Goal: Task Accomplishment & Management: Manage account settings

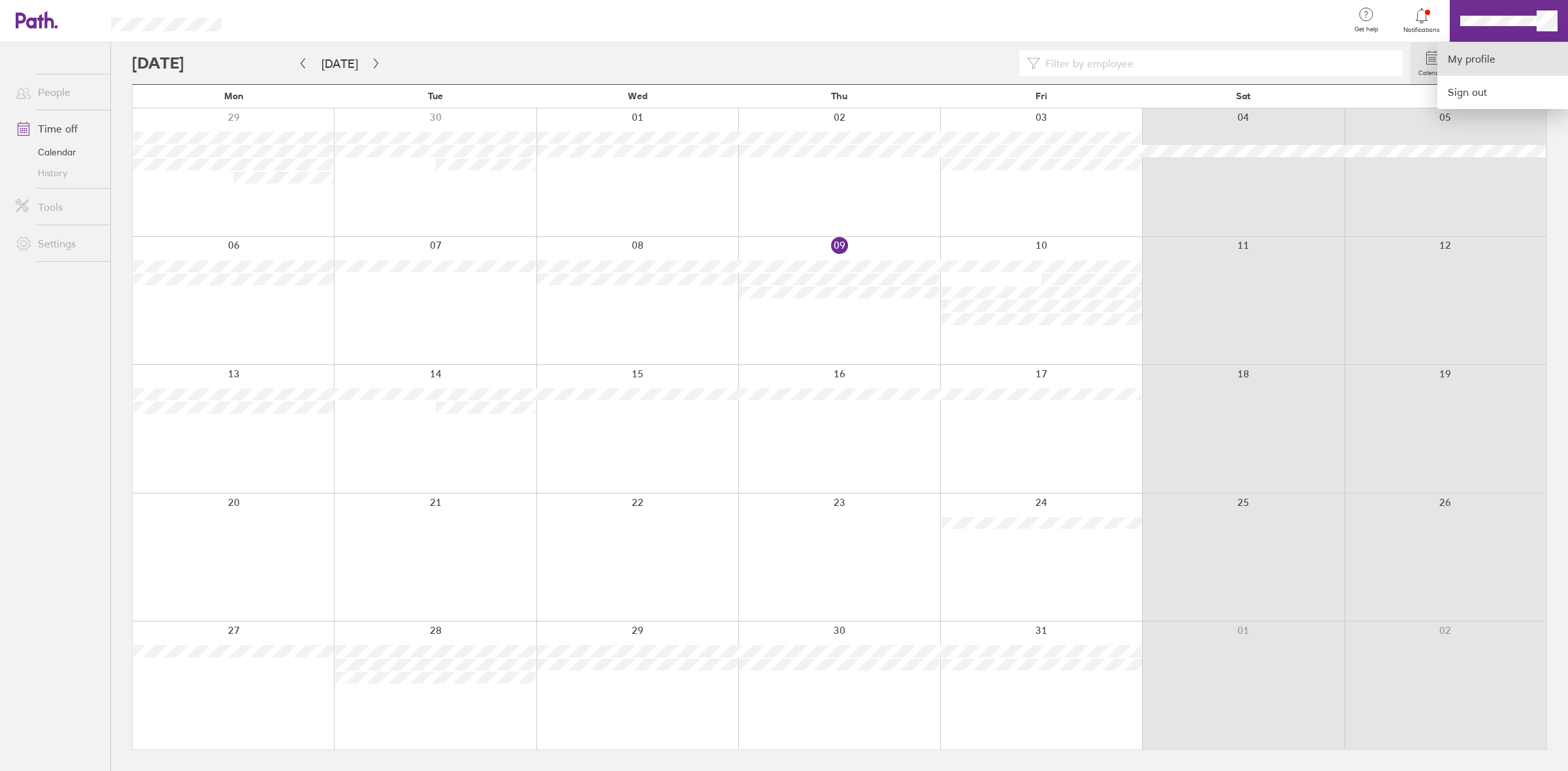
click at [1254, 54] on link "My profile" at bounding box center [1503, 59] width 130 height 33
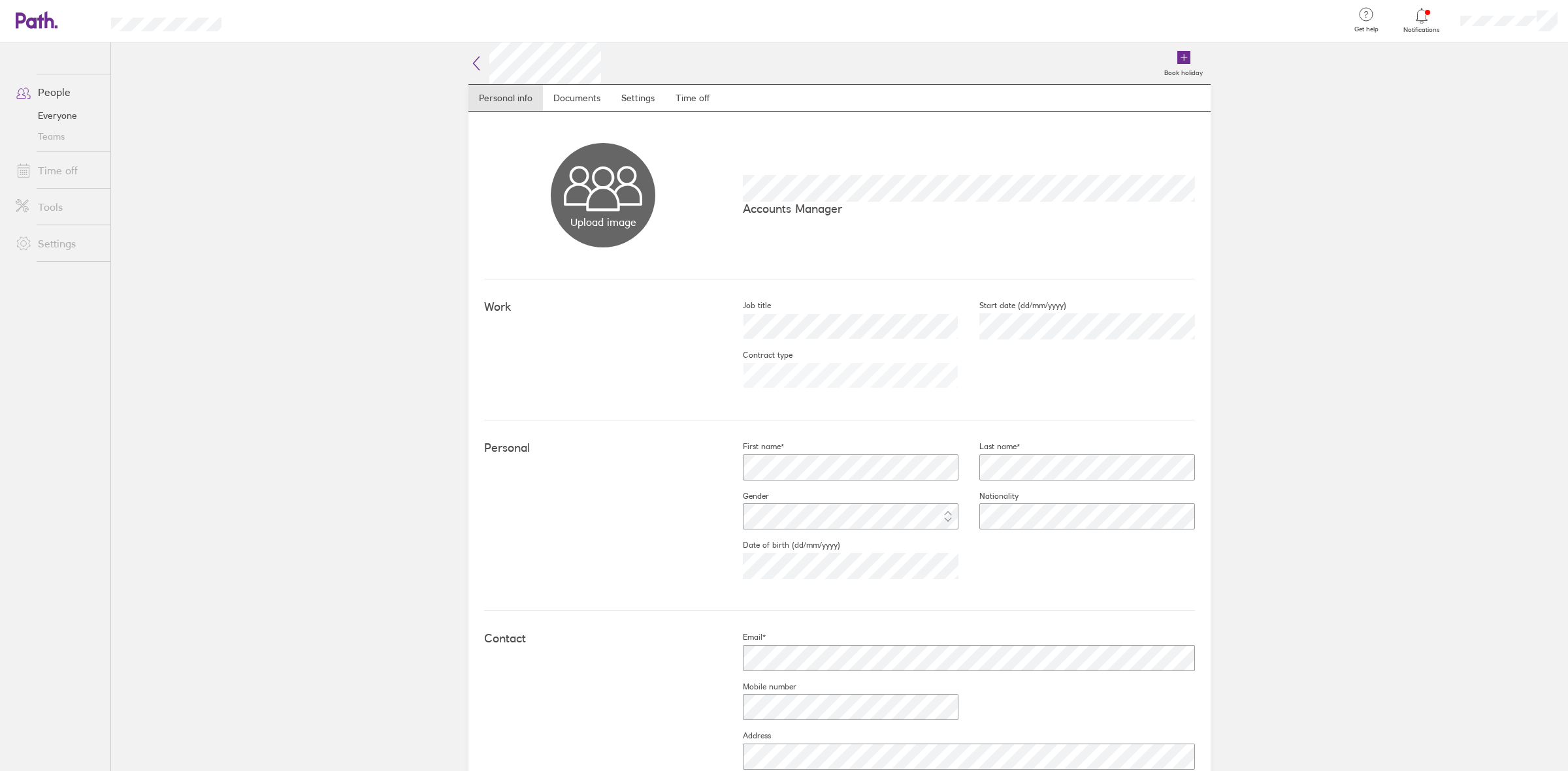
click at [67, 171] on link "Time off" at bounding box center [57, 170] width 105 height 26
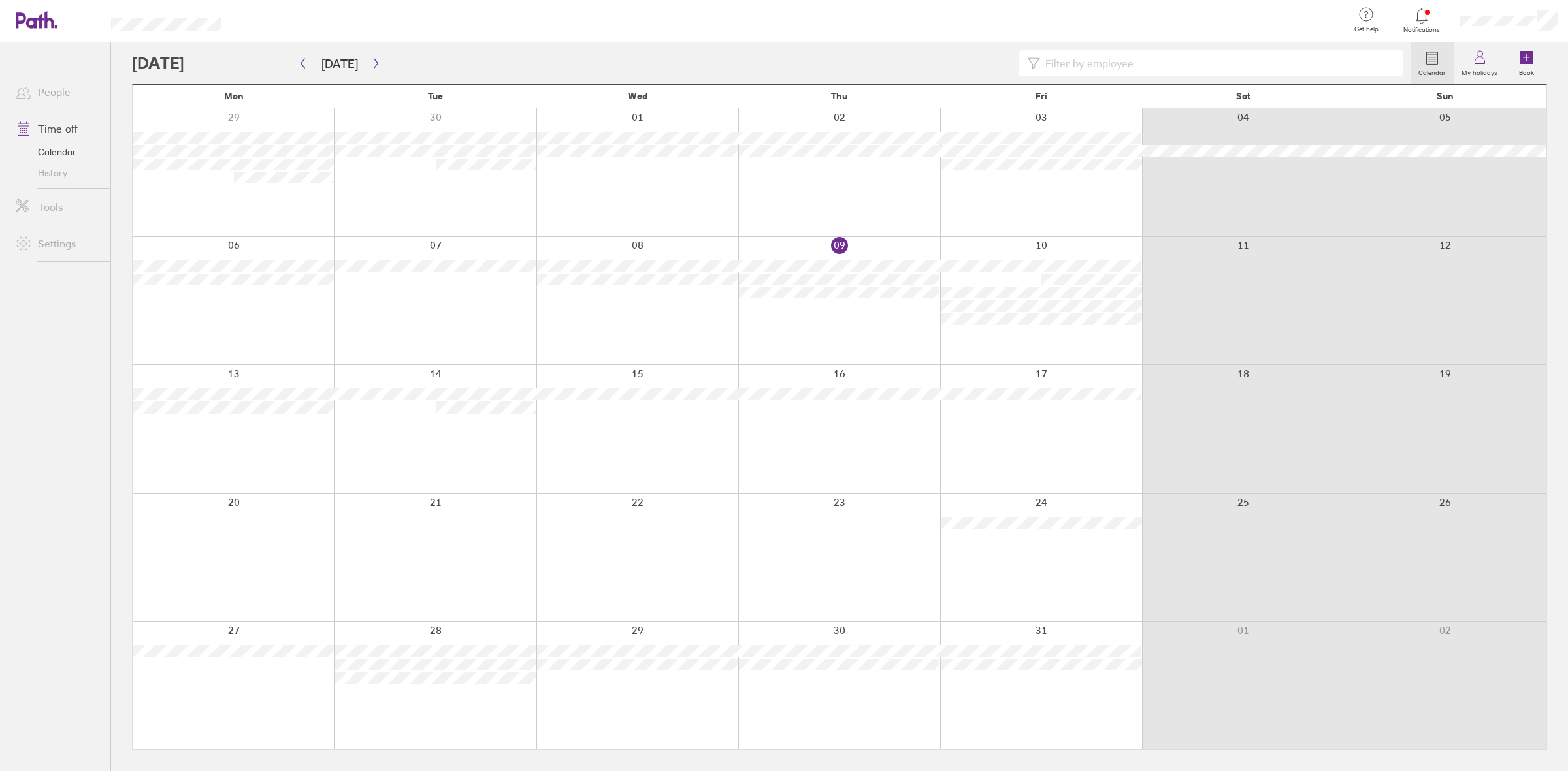
click at [55, 155] on link "Calendar" at bounding box center [57, 152] width 105 height 20
click at [65, 124] on link "Time off" at bounding box center [57, 128] width 105 height 26
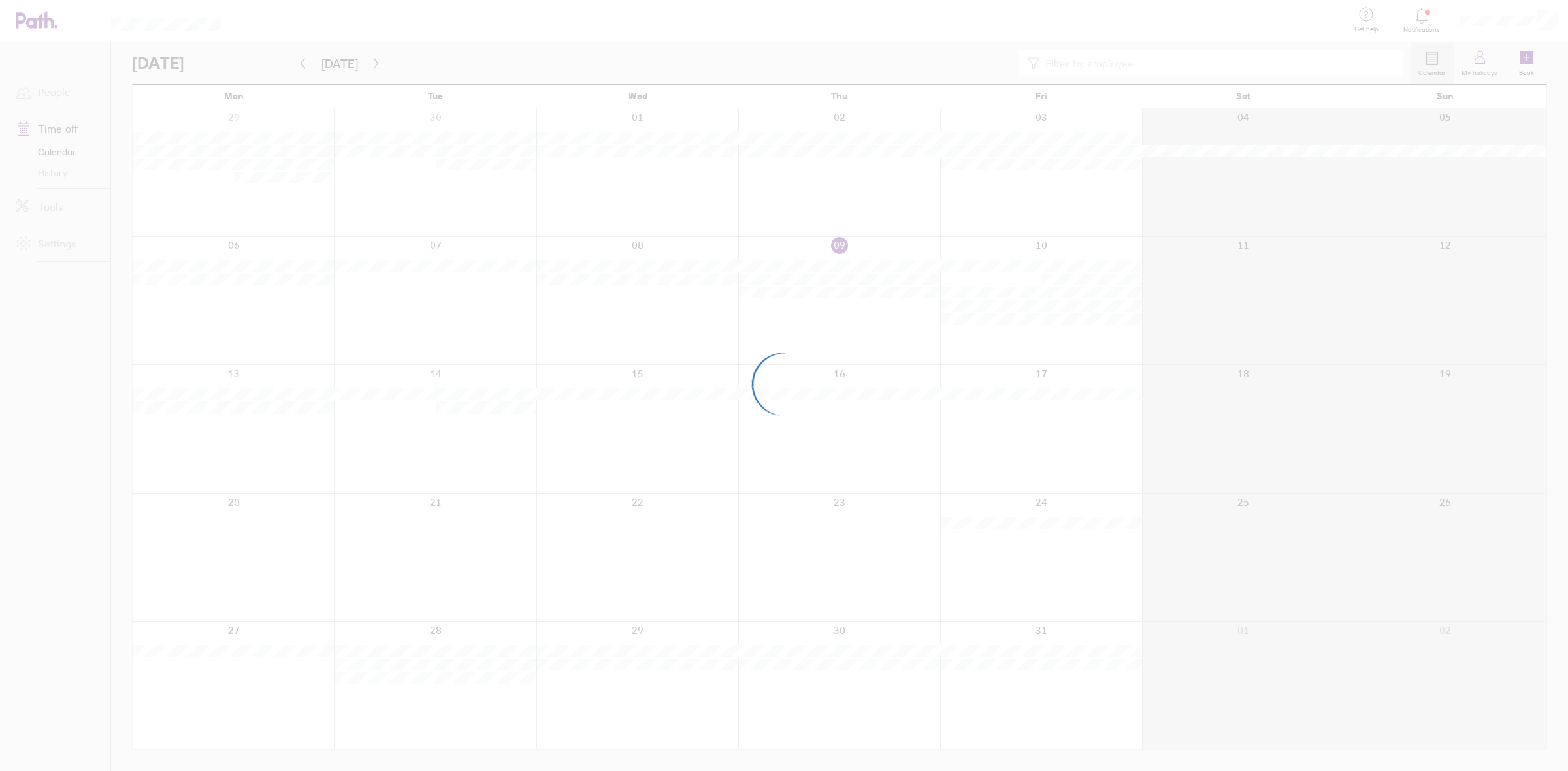
click at [1254, 18] on div at bounding box center [784, 385] width 1568 height 771
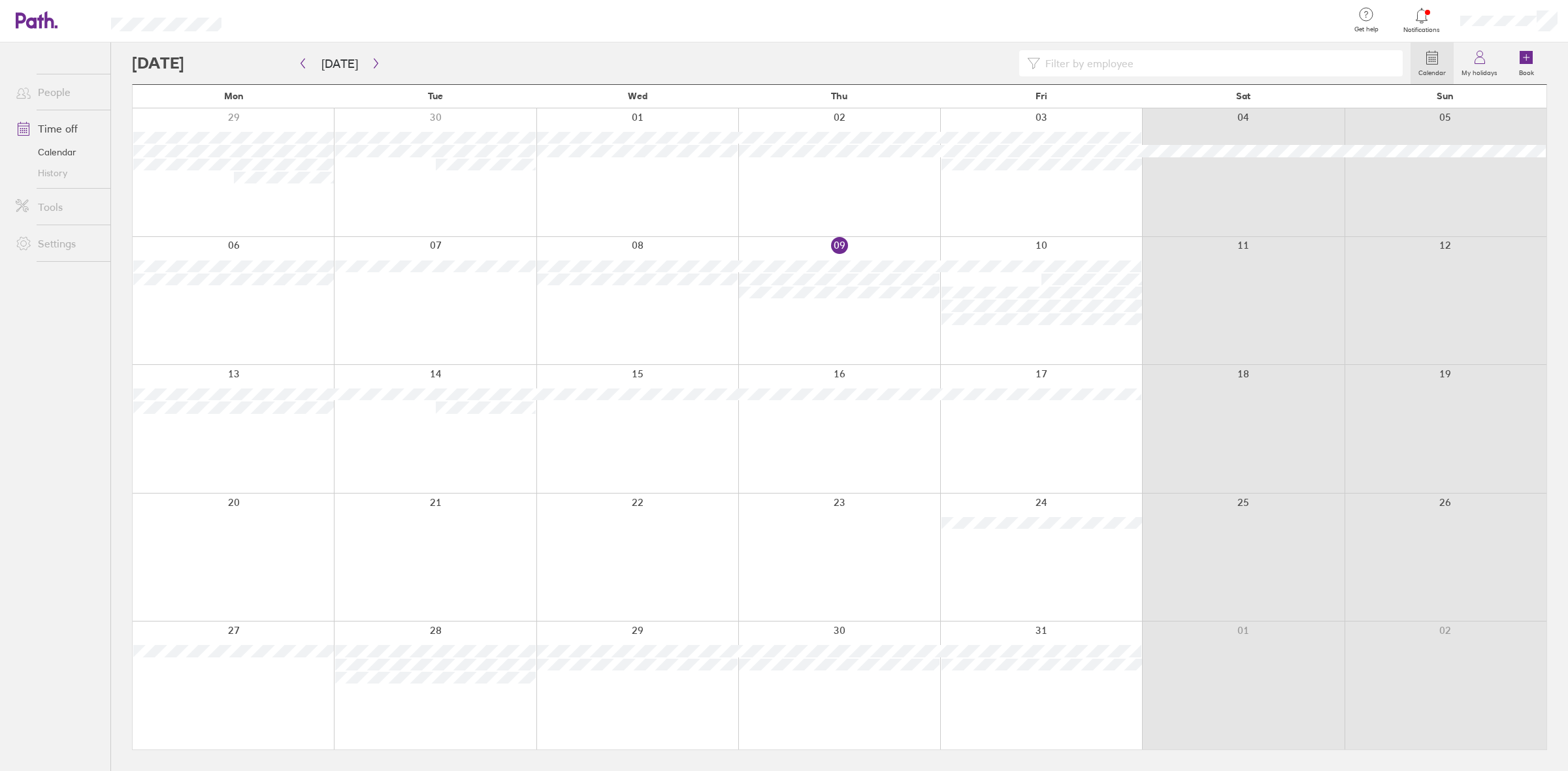
click at [1254, 27] on div at bounding box center [1510, 20] width 119 height 42
click at [1254, 18] on div at bounding box center [784, 385] width 1568 height 771
click at [1254, 26] on span "Notifications" at bounding box center [1422, 30] width 43 height 8
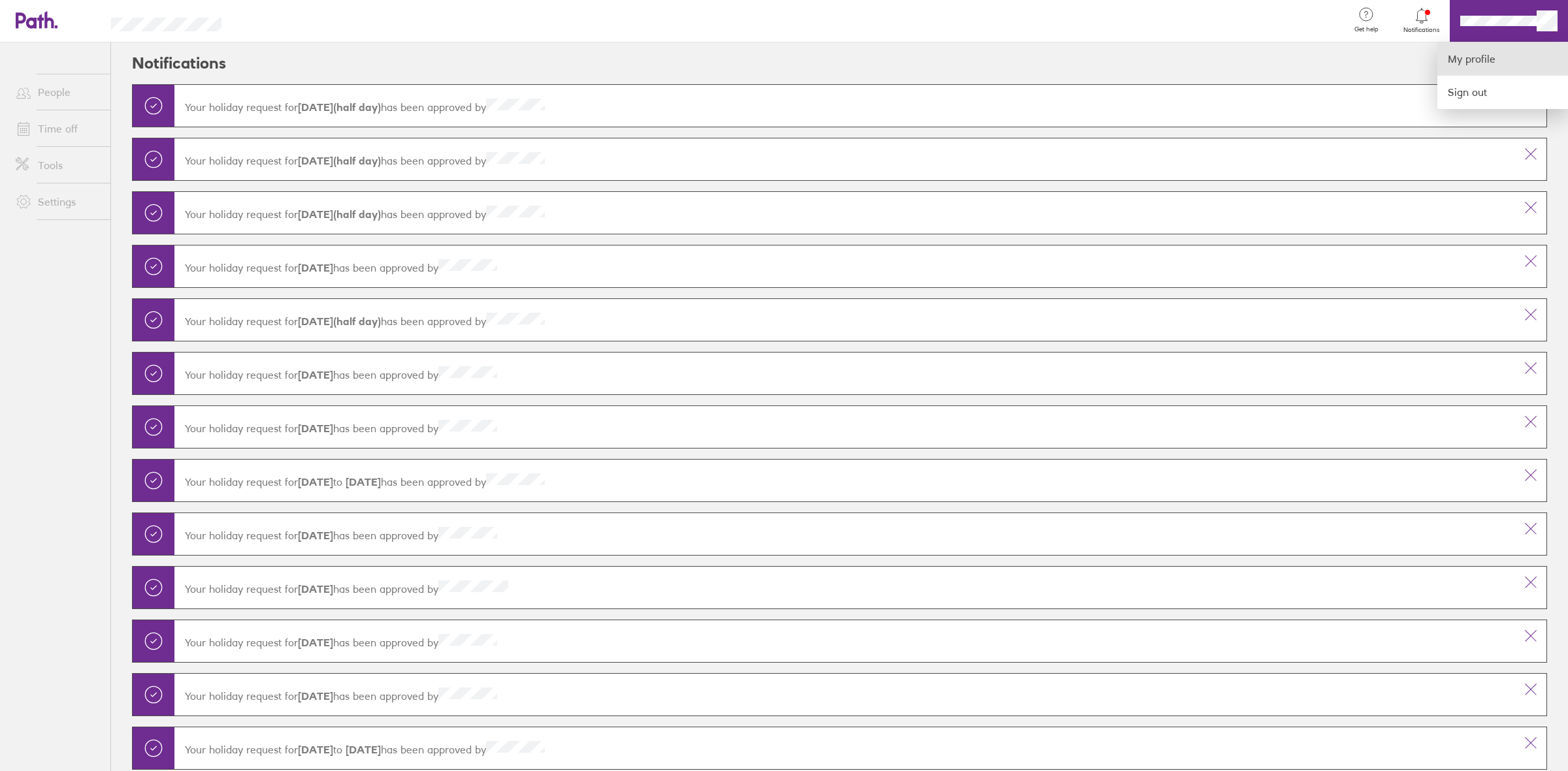
click at [1254, 56] on link "My profile" at bounding box center [1503, 59] width 130 height 33
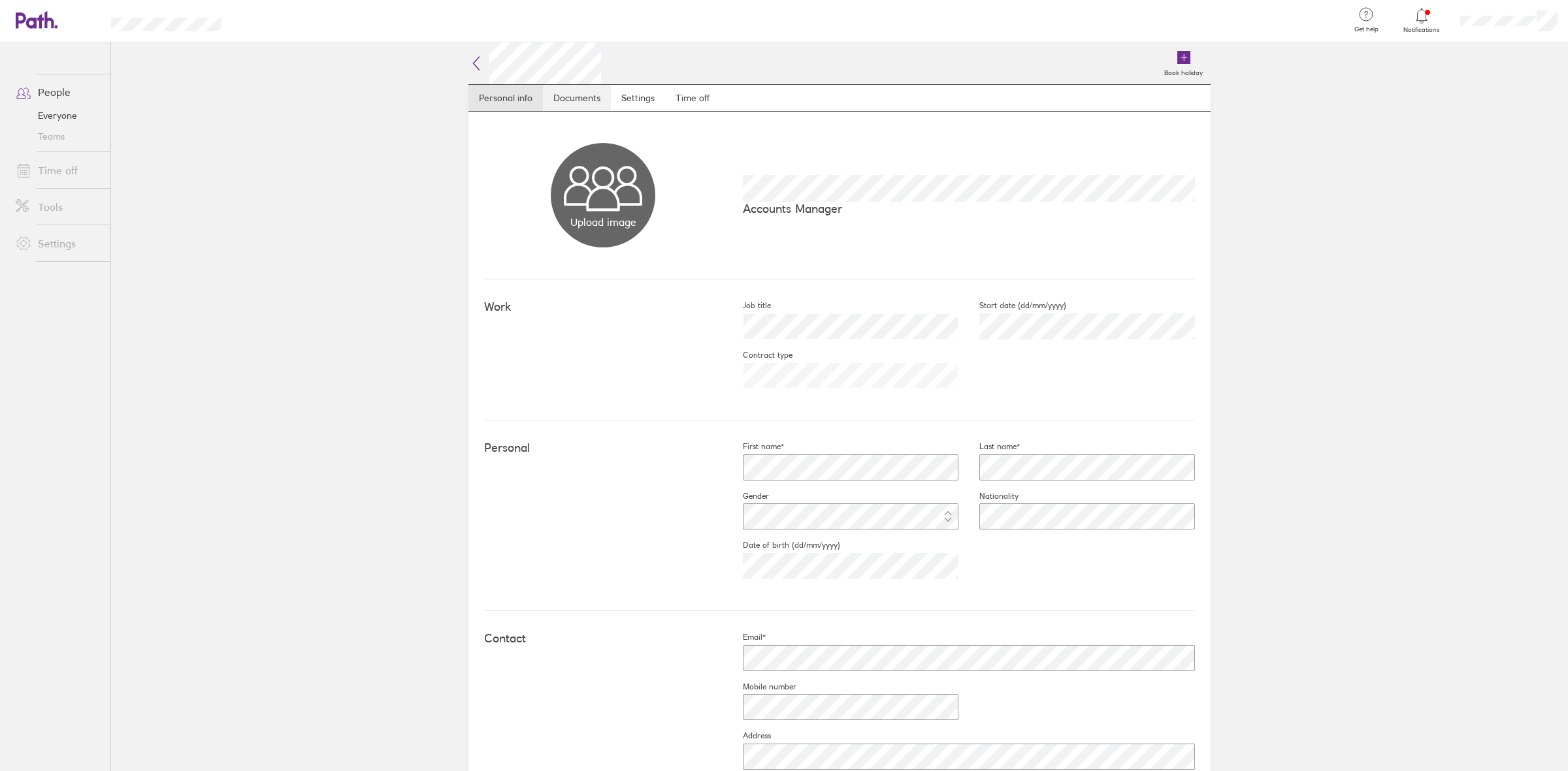
click at [566, 96] on link "Documents" at bounding box center [577, 97] width 68 height 26
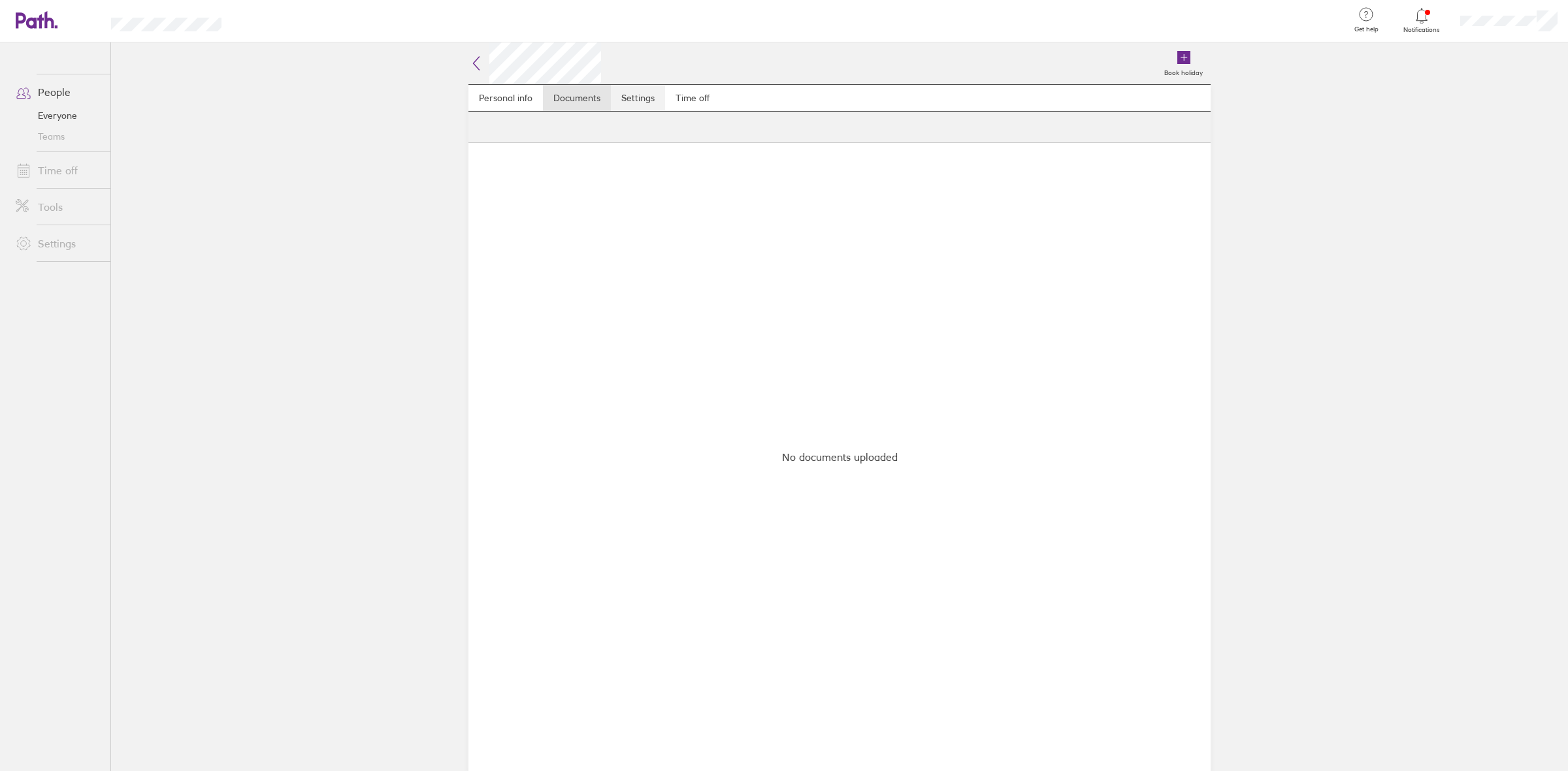
click at [629, 96] on link "Settings" at bounding box center [638, 97] width 54 height 26
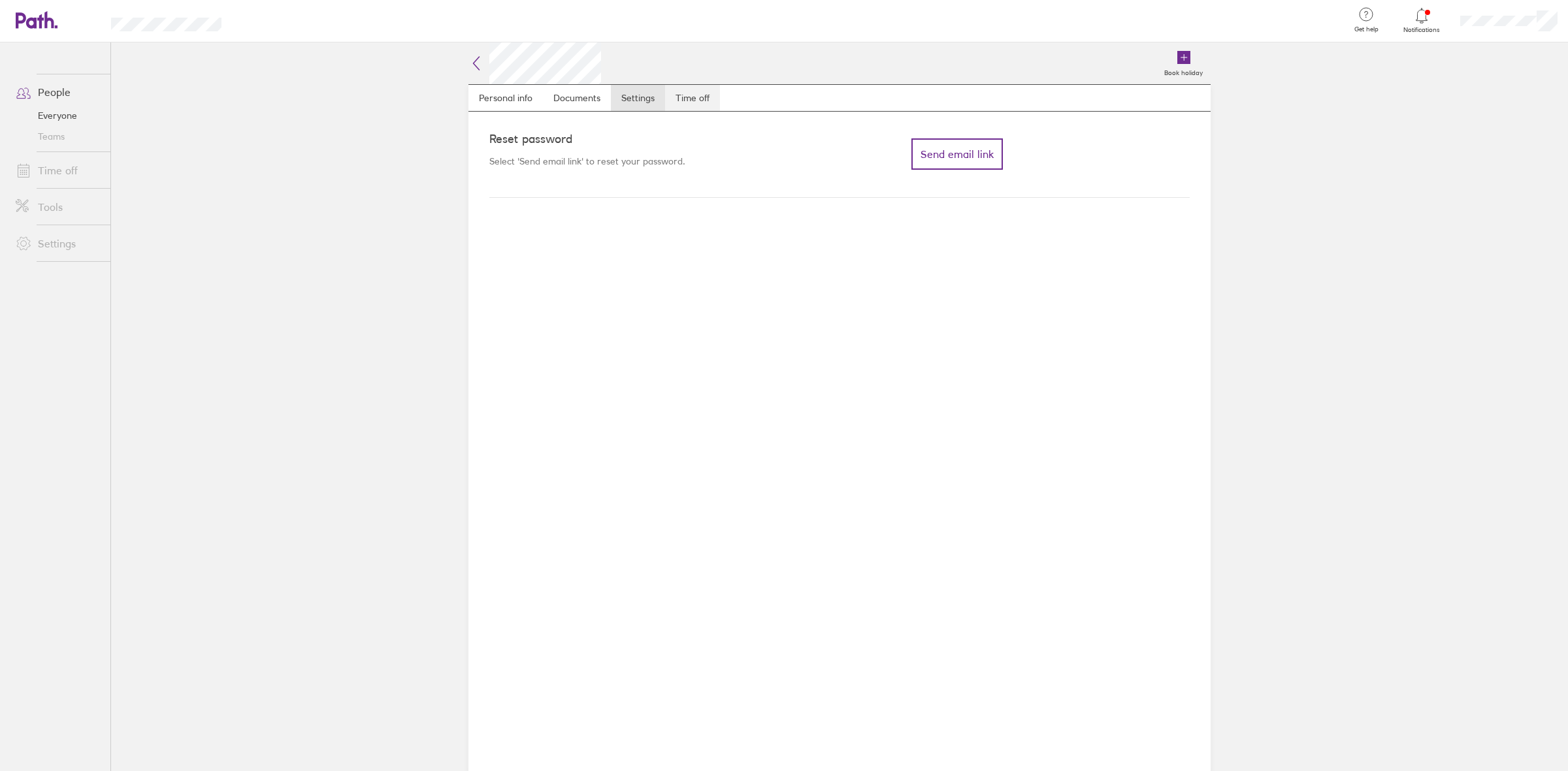
click at [680, 98] on link "Time off" at bounding box center [693, 97] width 54 height 26
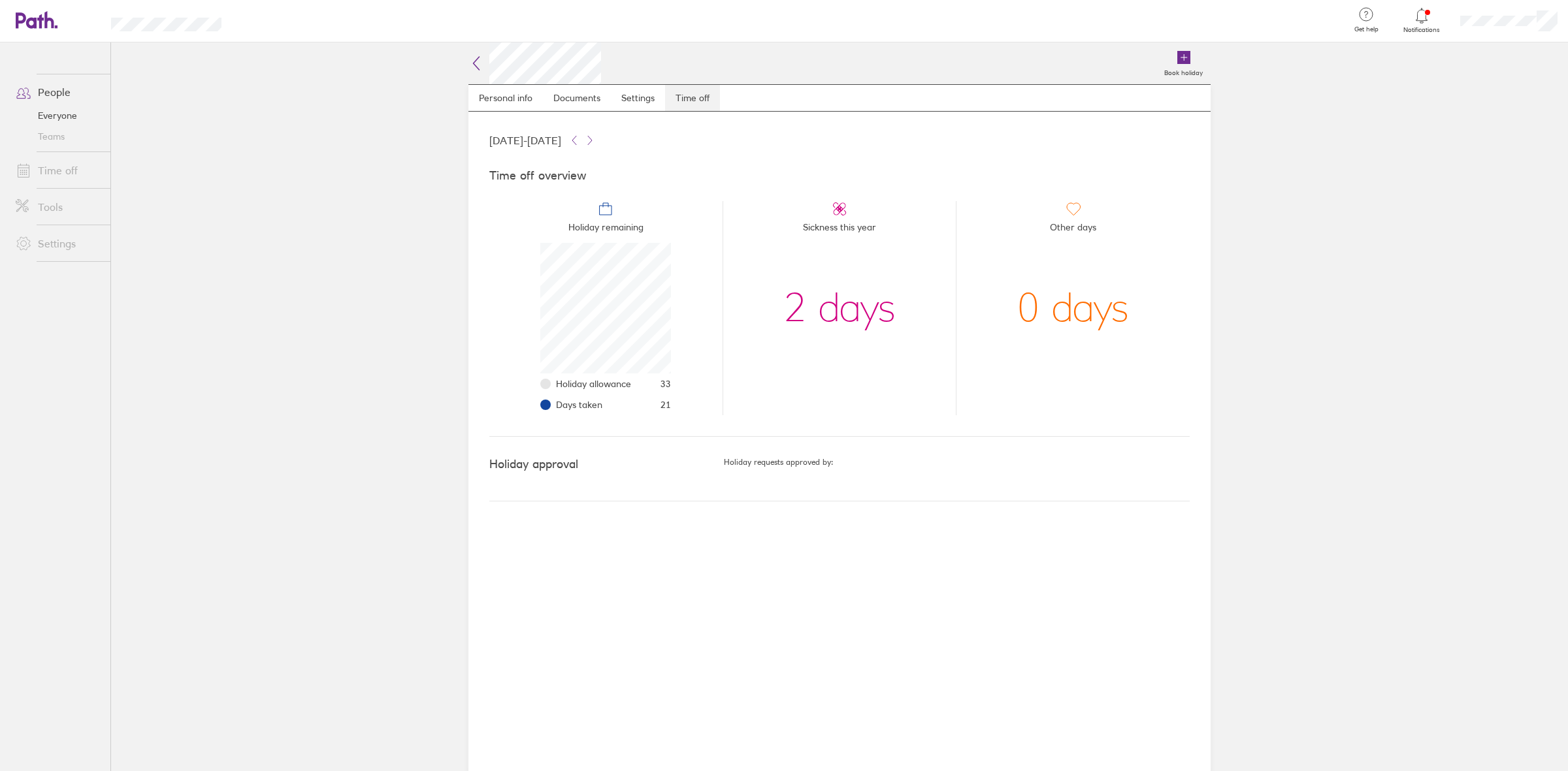
scroll to position [130, 130]
click at [51, 164] on link "Time off" at bounding box center [57, 170] width 105 height 26
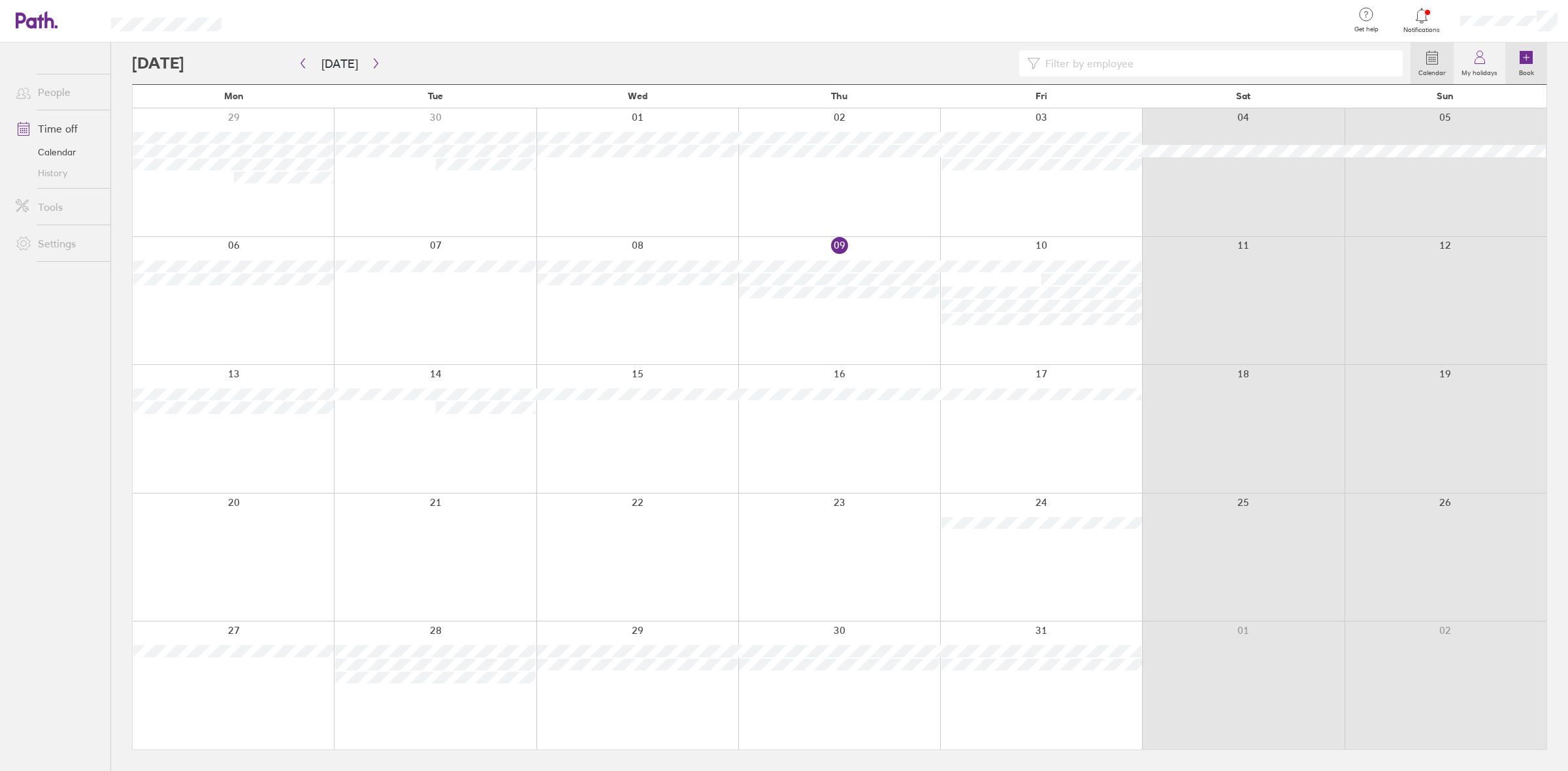
click at [1254, 56] on icon at bounding box center [1526, 56] width 13 height 13
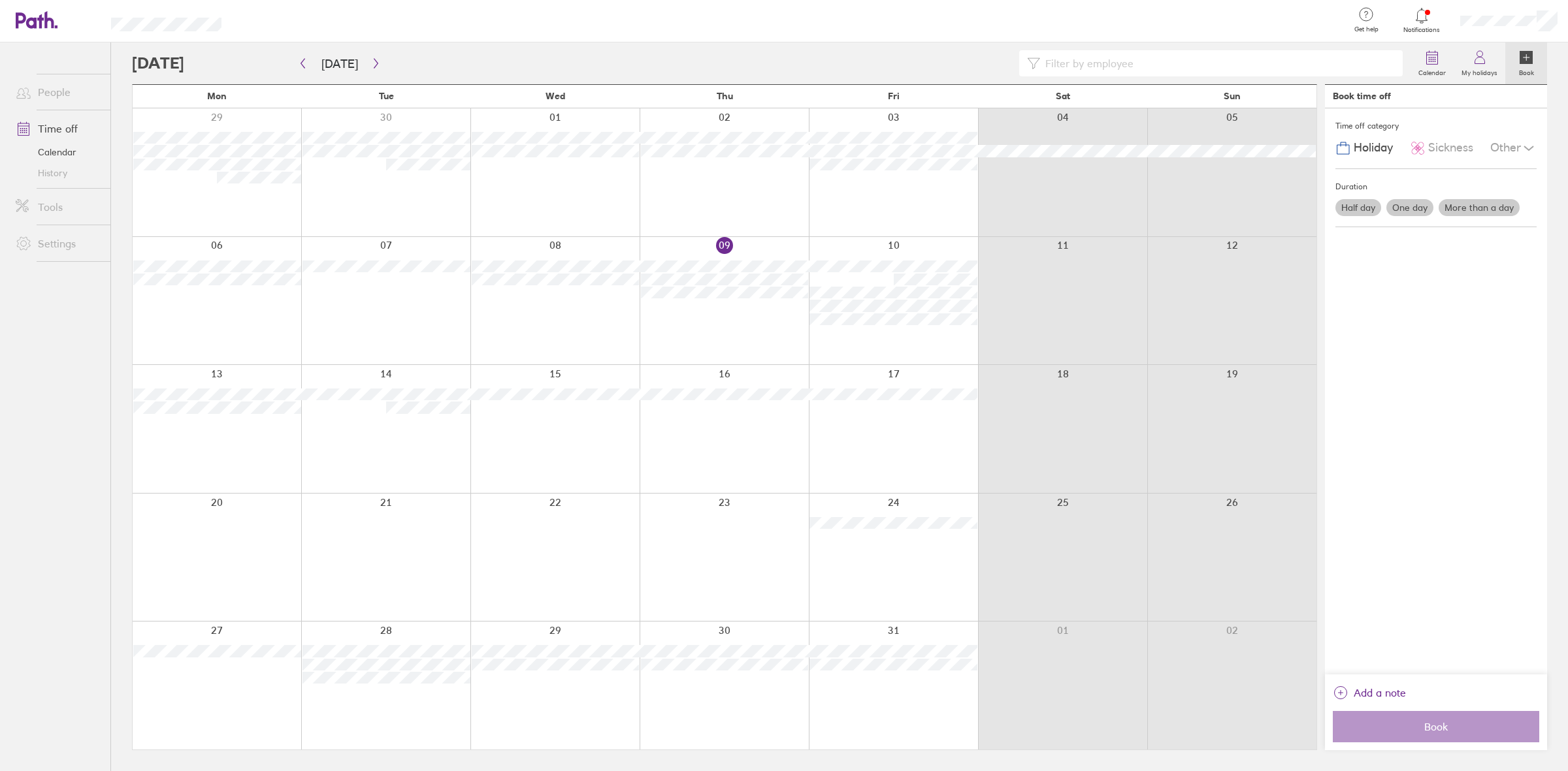
click at [1254, 214] on label "More than a day" at bounding box center [1479, 207] width 81 height 17
click at [0, 0] on input "More than a day" at bounding box center [0, 0] width 0 height 0
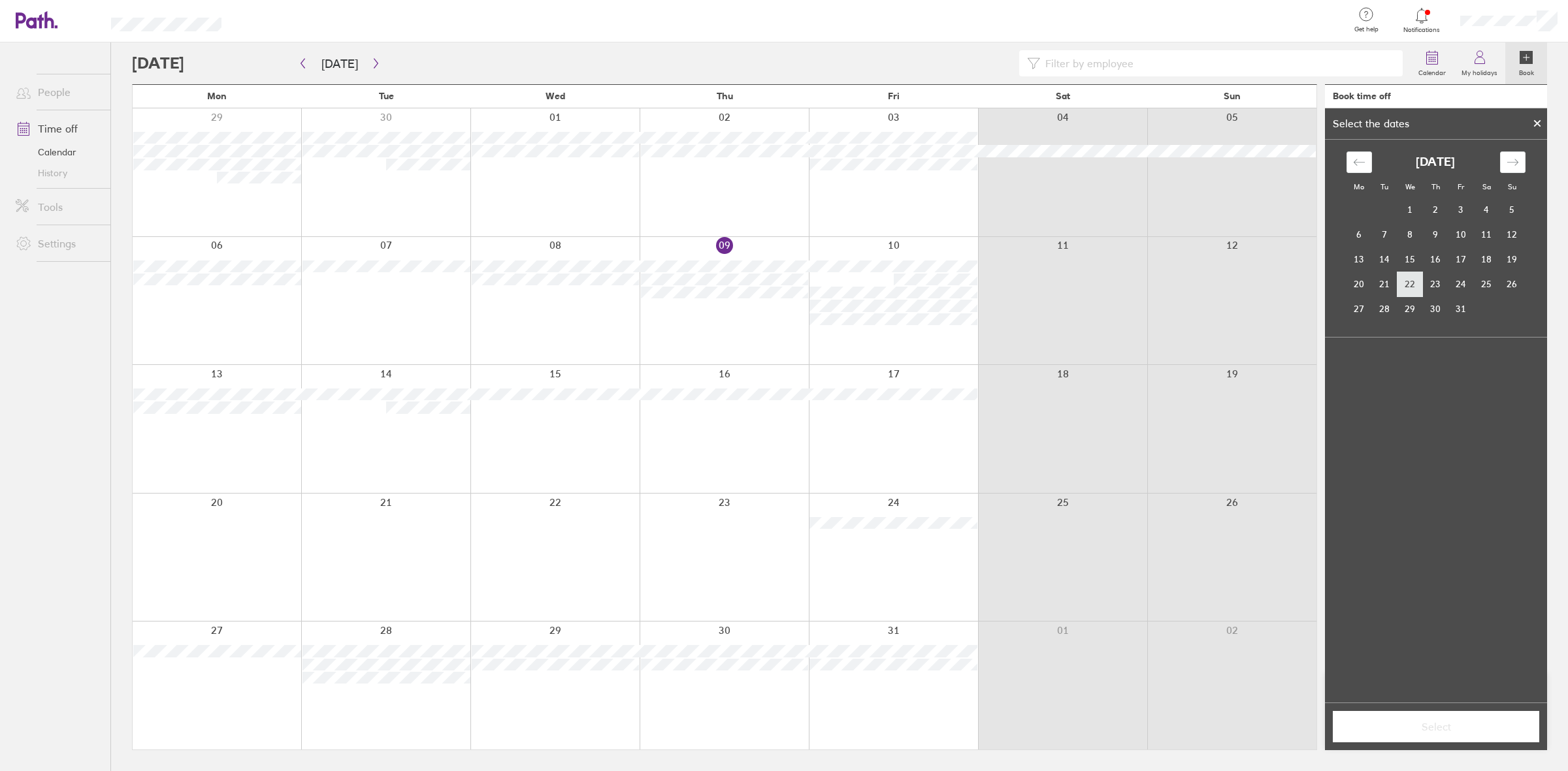
click at [1254, 290] on td "22" at bounding box center [1410, 284] width 25 height 25
click at [1254, 286] on td "24" at bounding box center [1461, 284] width 25 height 25
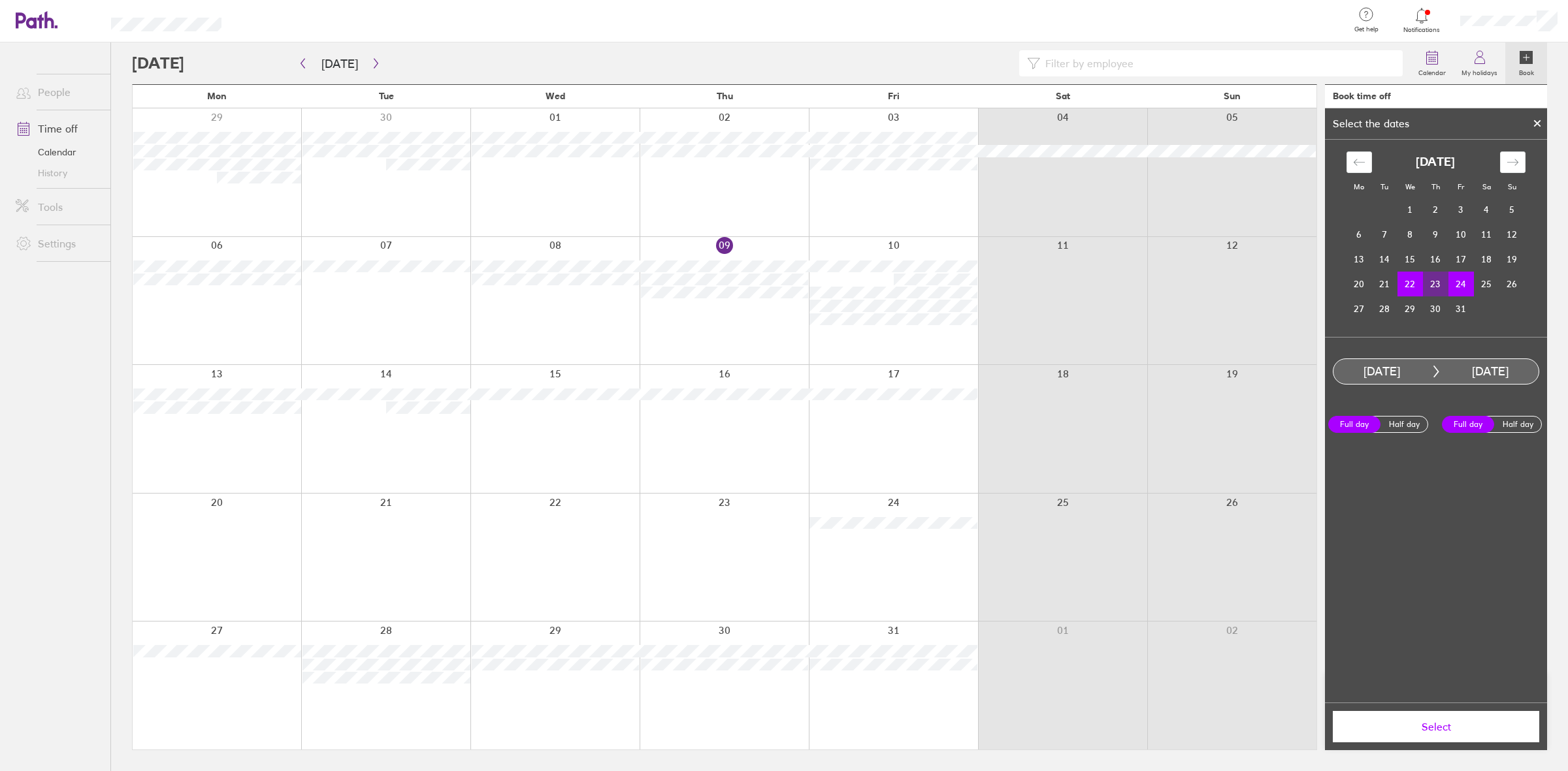
click at [1254, 616] on span "Select" at bounding box center [1436, 727] width 188 height 12
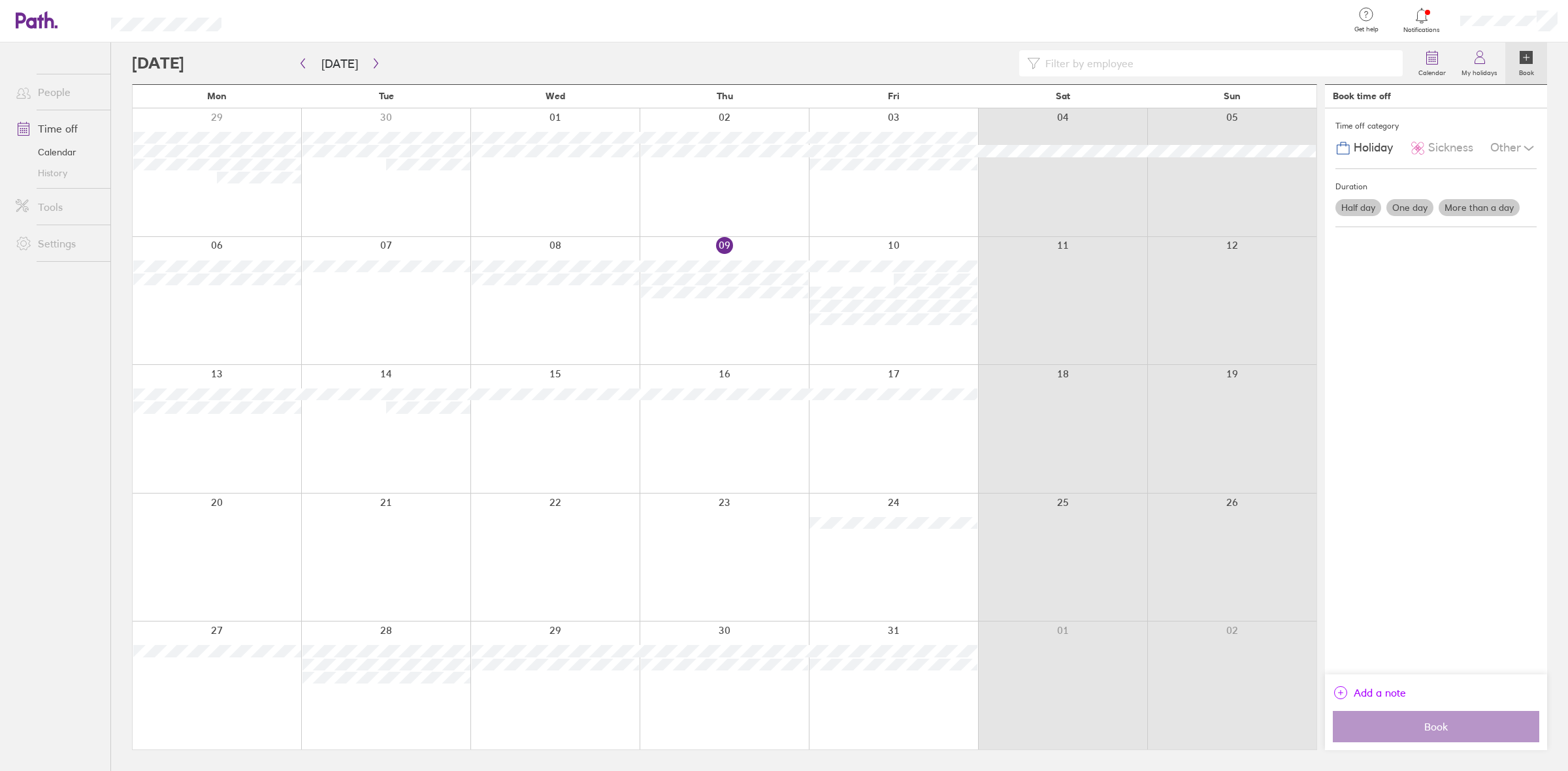
click at [1254, 616] on icon "link" at bounding box center [1340, 693] width 16 height 16
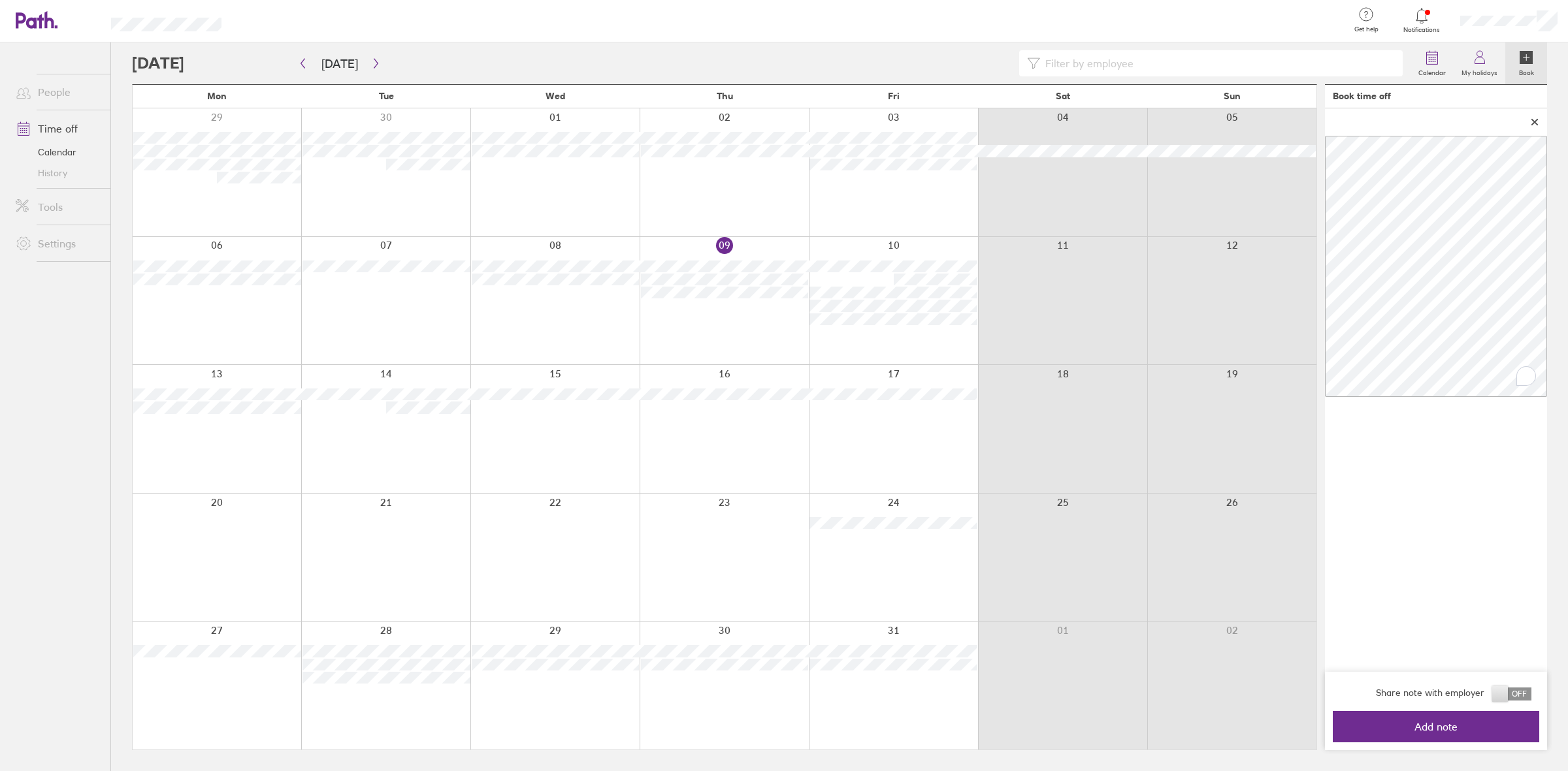
click at [1254, 616] on span at bounding box center [1512, 693] width 39 height 13
click at [1254, 616] on input "checkbox" at bounding box center [1532, 697] width 0 height 0
click at [1254, 616] on span "Add note" at bounding box center [1436, 727] width 188 height 12
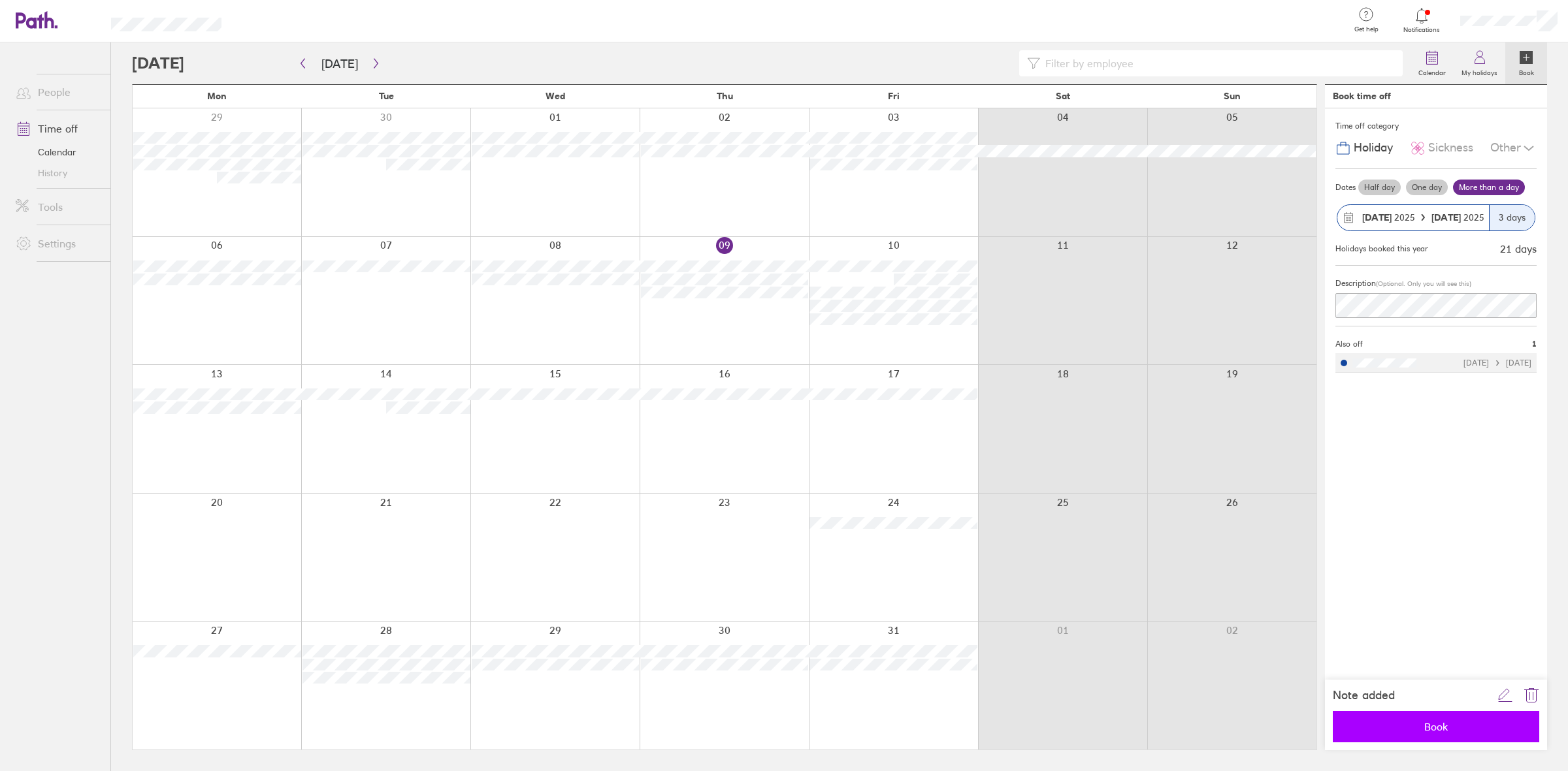
click at [1254, 616] on span "Book" at bounding box center [1436, 727] width 188 height 12
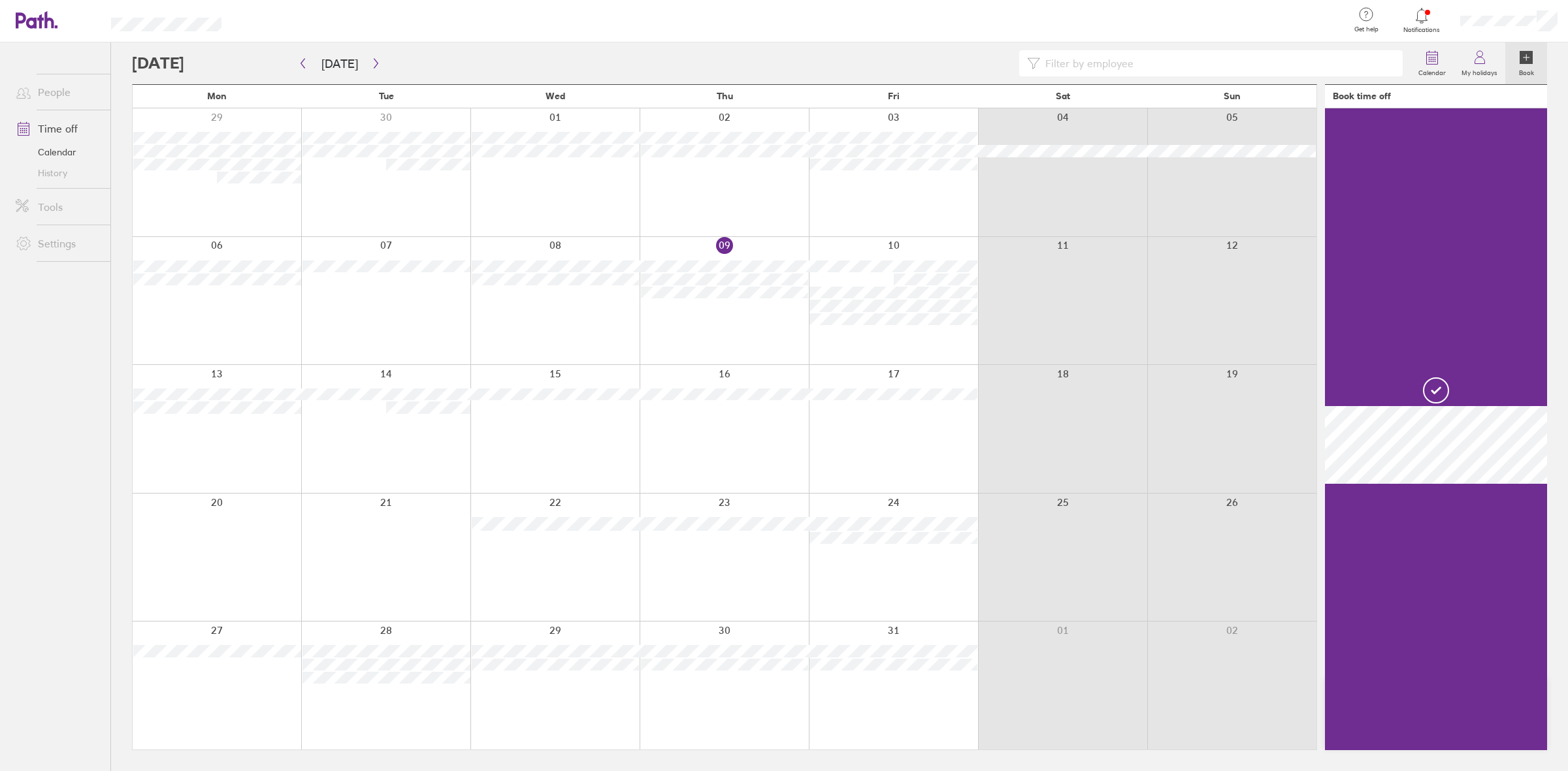
click at [1254, 66] on label "Book" at bounding box center [1527, 71] width 31 height 12
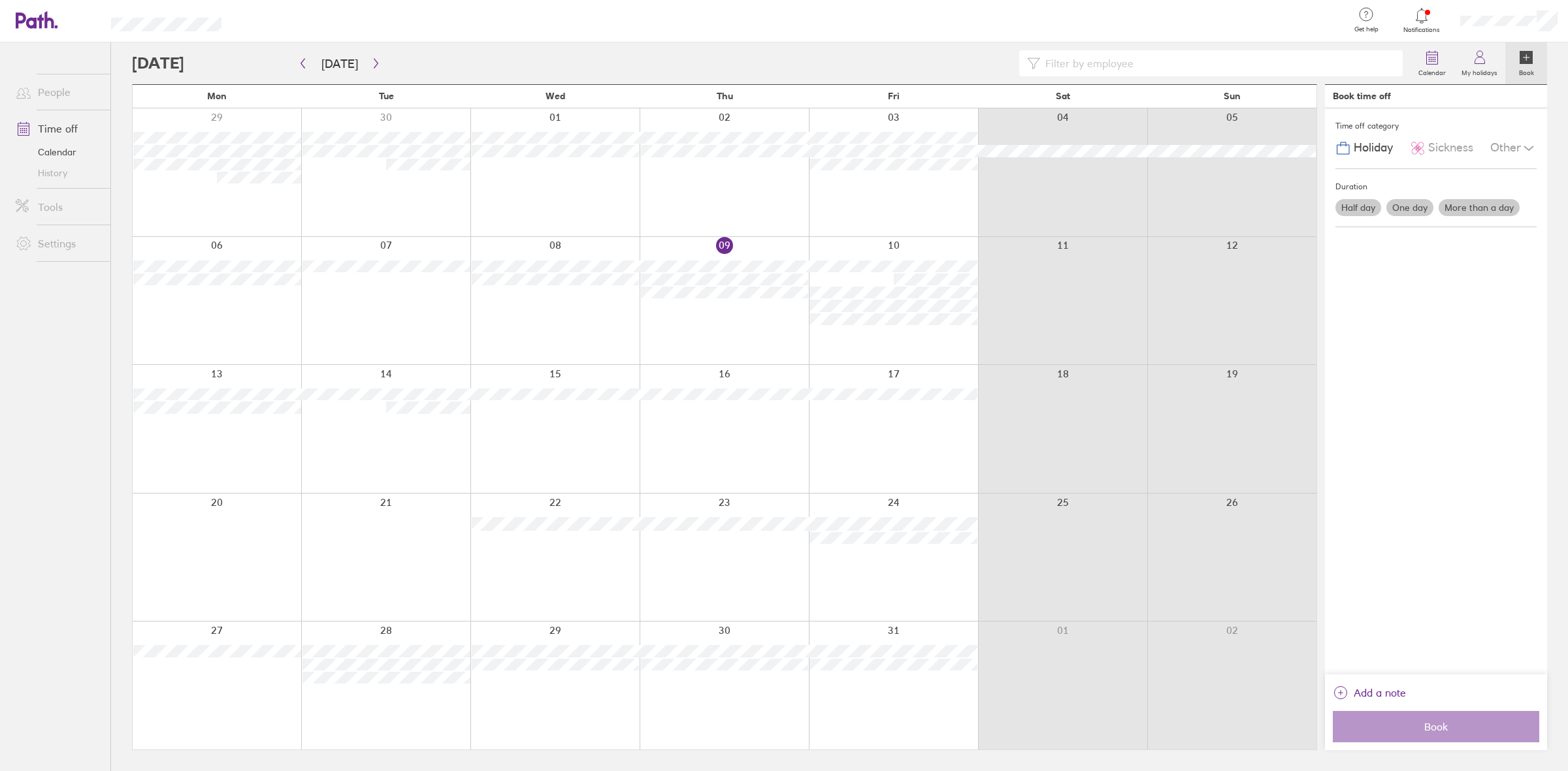
click at [1254, 207] on label "One day" at bounding box center [1409, 207] width 47 height 17
click at [0, 0] on input "One day" at bounding box center [0, 0] width 0 height 0
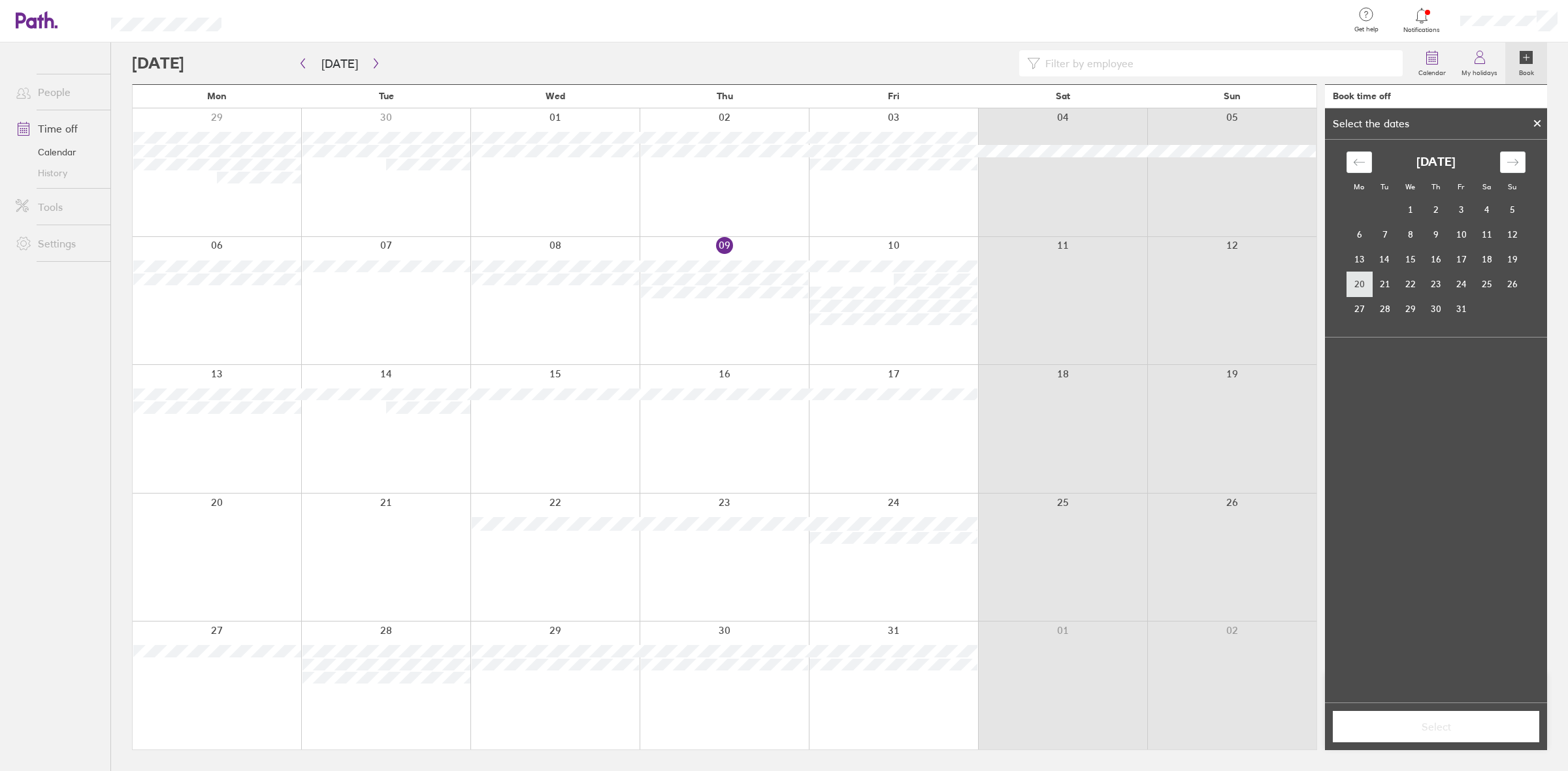
click at [1254, 284] on td "20" at bounding box center [1360, 284] width 25 height 25
click at [1254, 616] on span "Select" at bounding box center [1436, 727] width 188 height 12
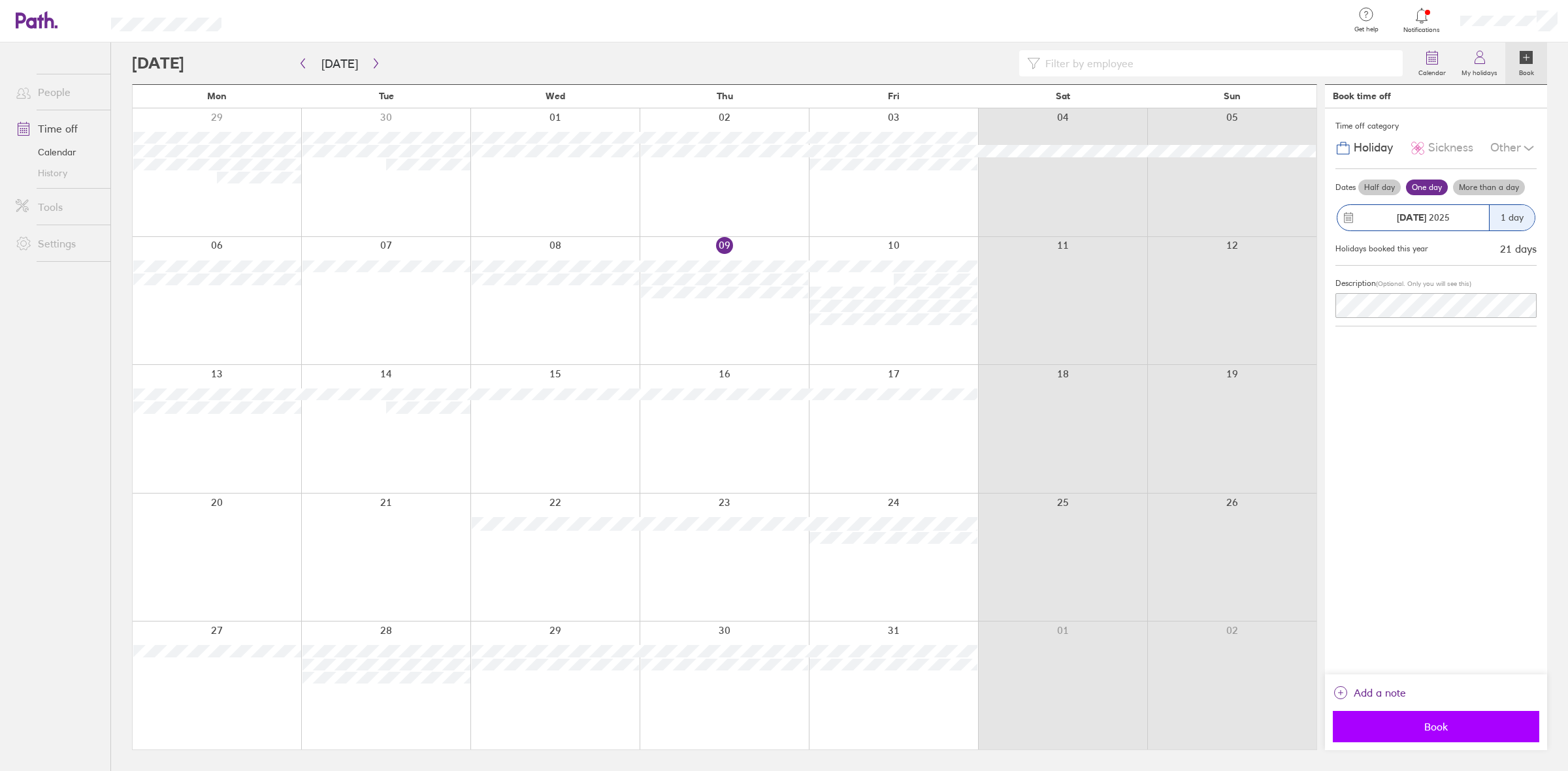
click at [1254, 616] on span "Book" at bounding box center [1436, 727] width 188 height 12
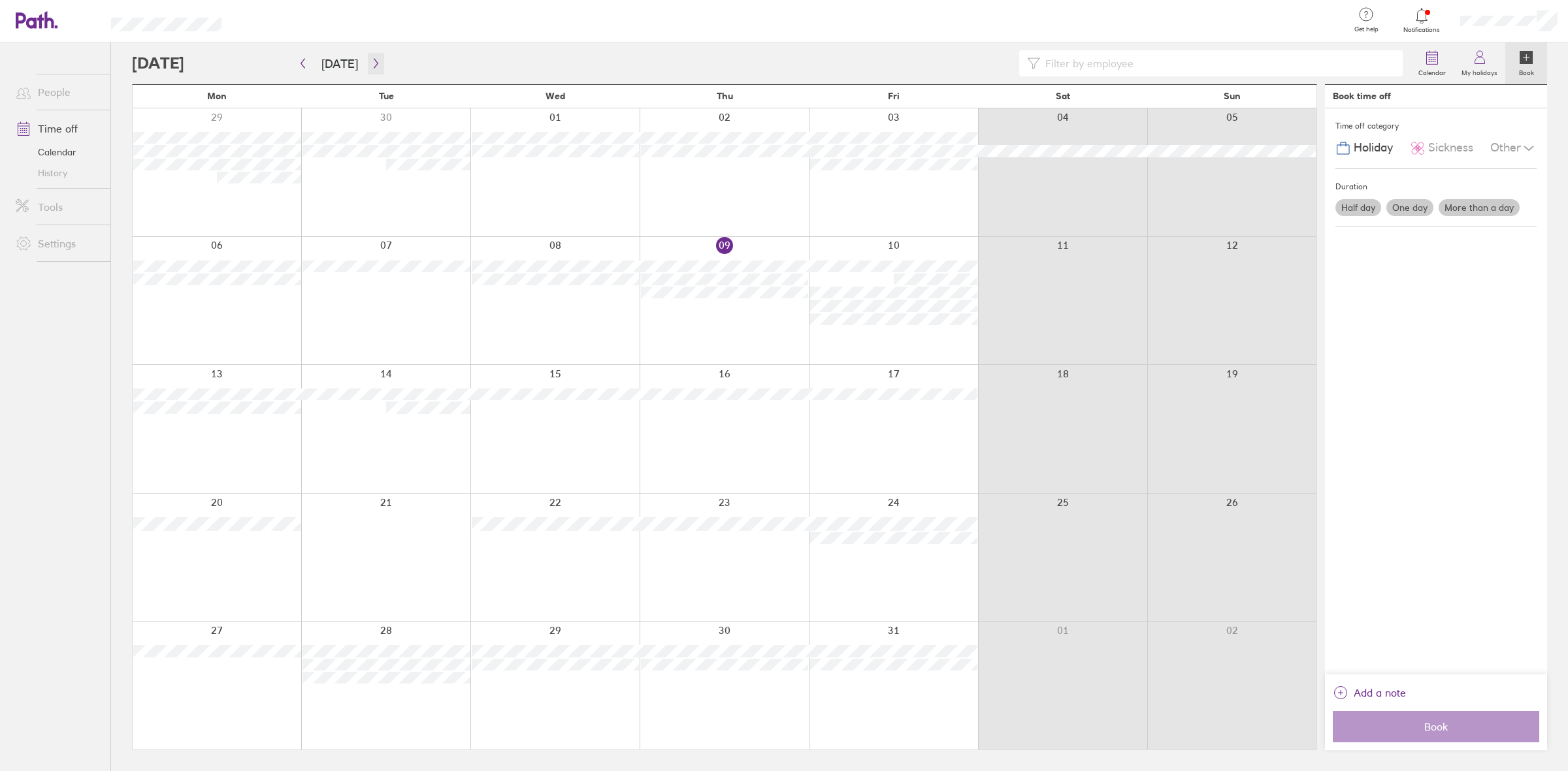
click at [372, 62] on icon "button" at bounding box center [376, 63] width 10 height 11
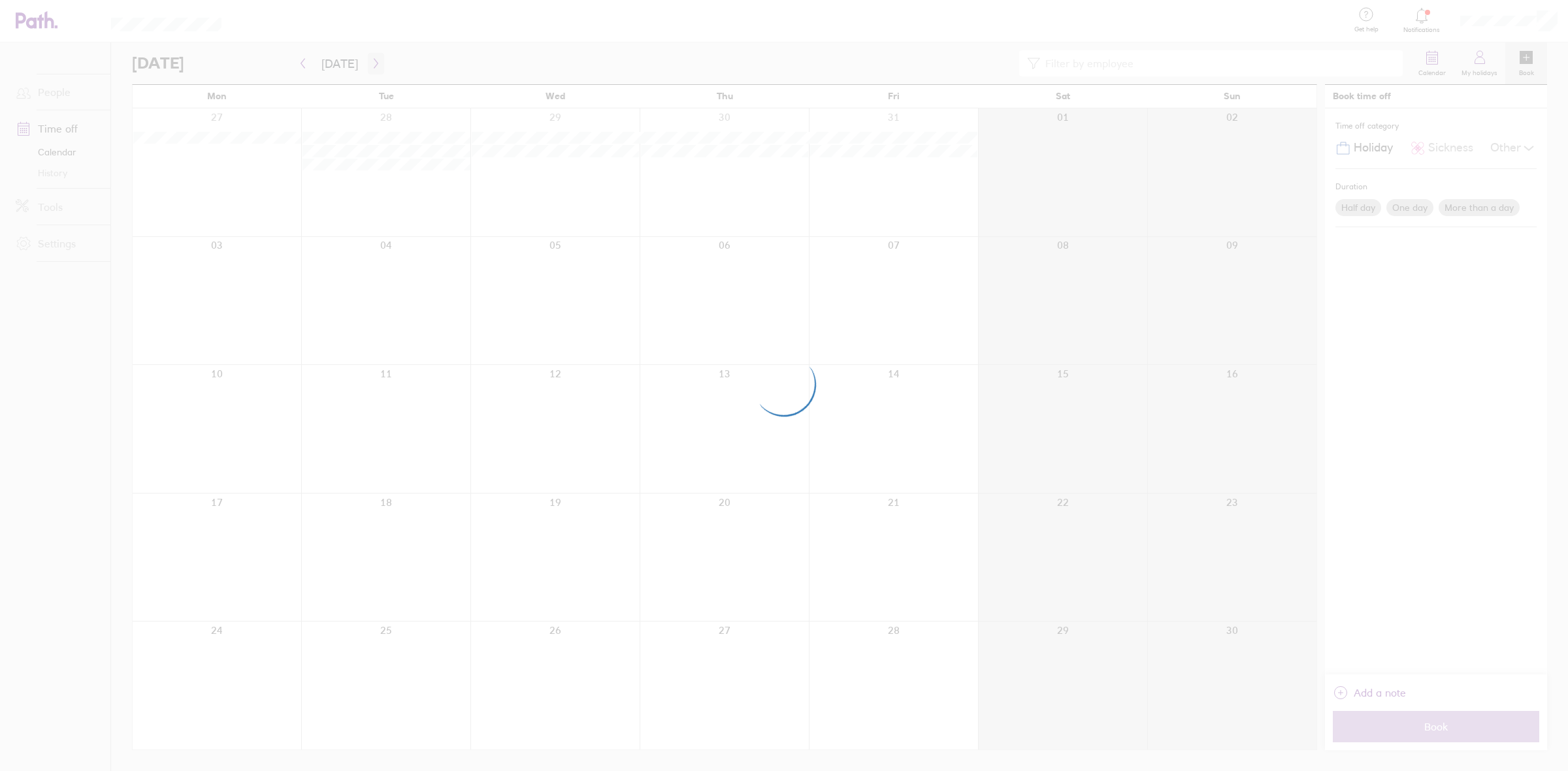
click at [370, 62] on div at bounding box center [784, 385] width 1568 height 771
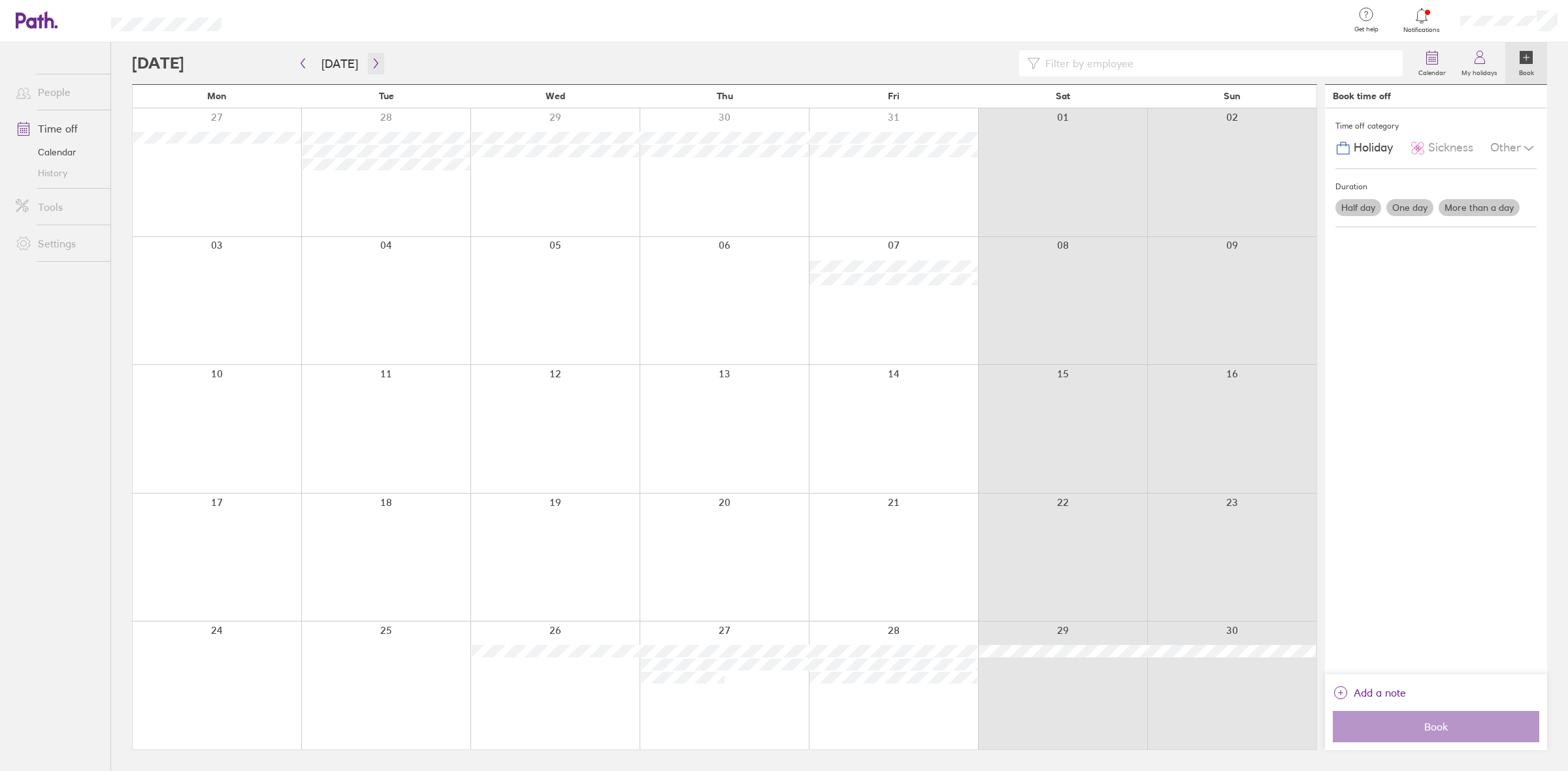
click at [375, 69] on button "button" at bounding box center [375, 63] width 17 height 21
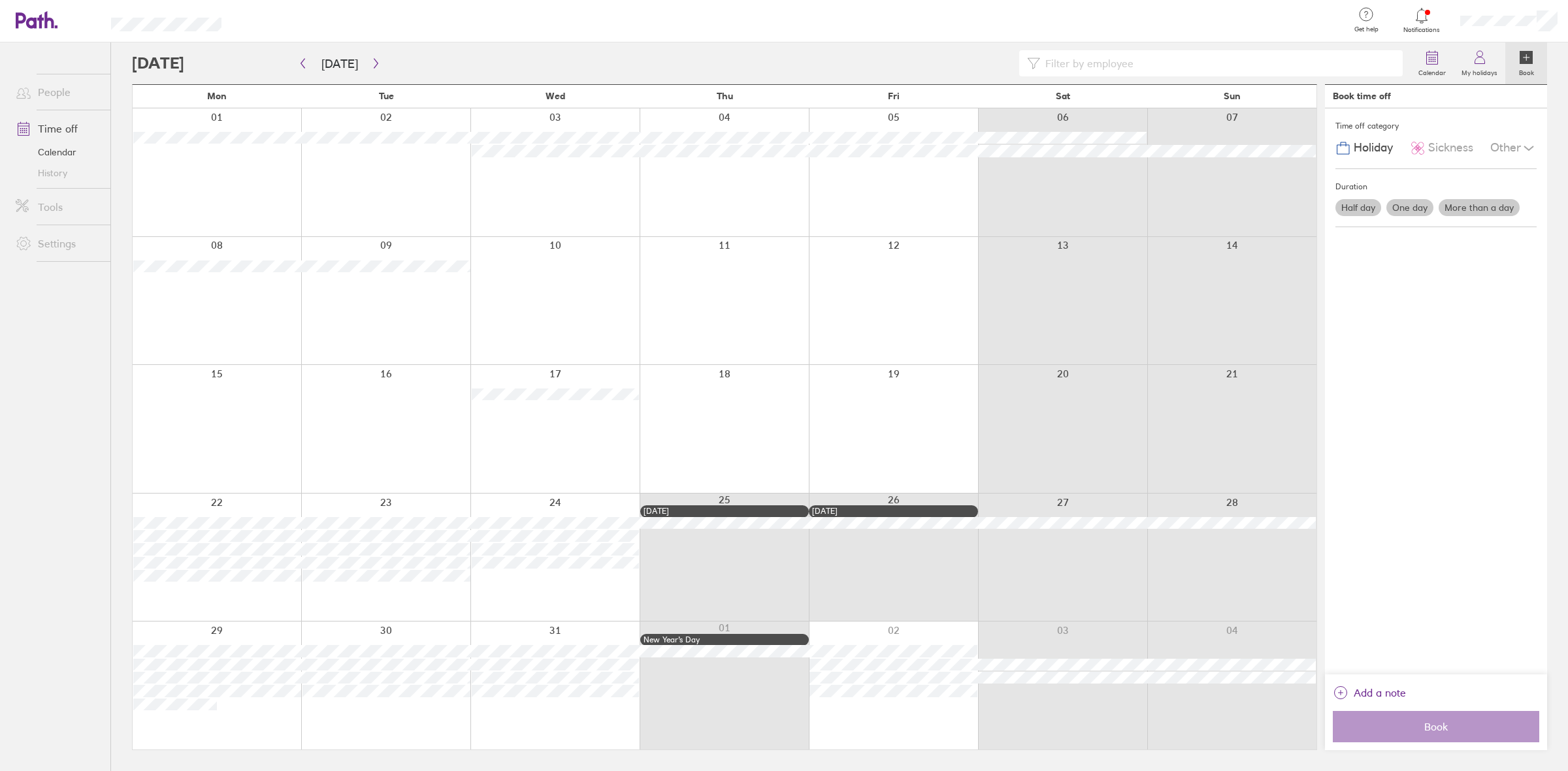
click at [62, 129] on link "Time off" at bounding box center [57, 128] width 105 height 26
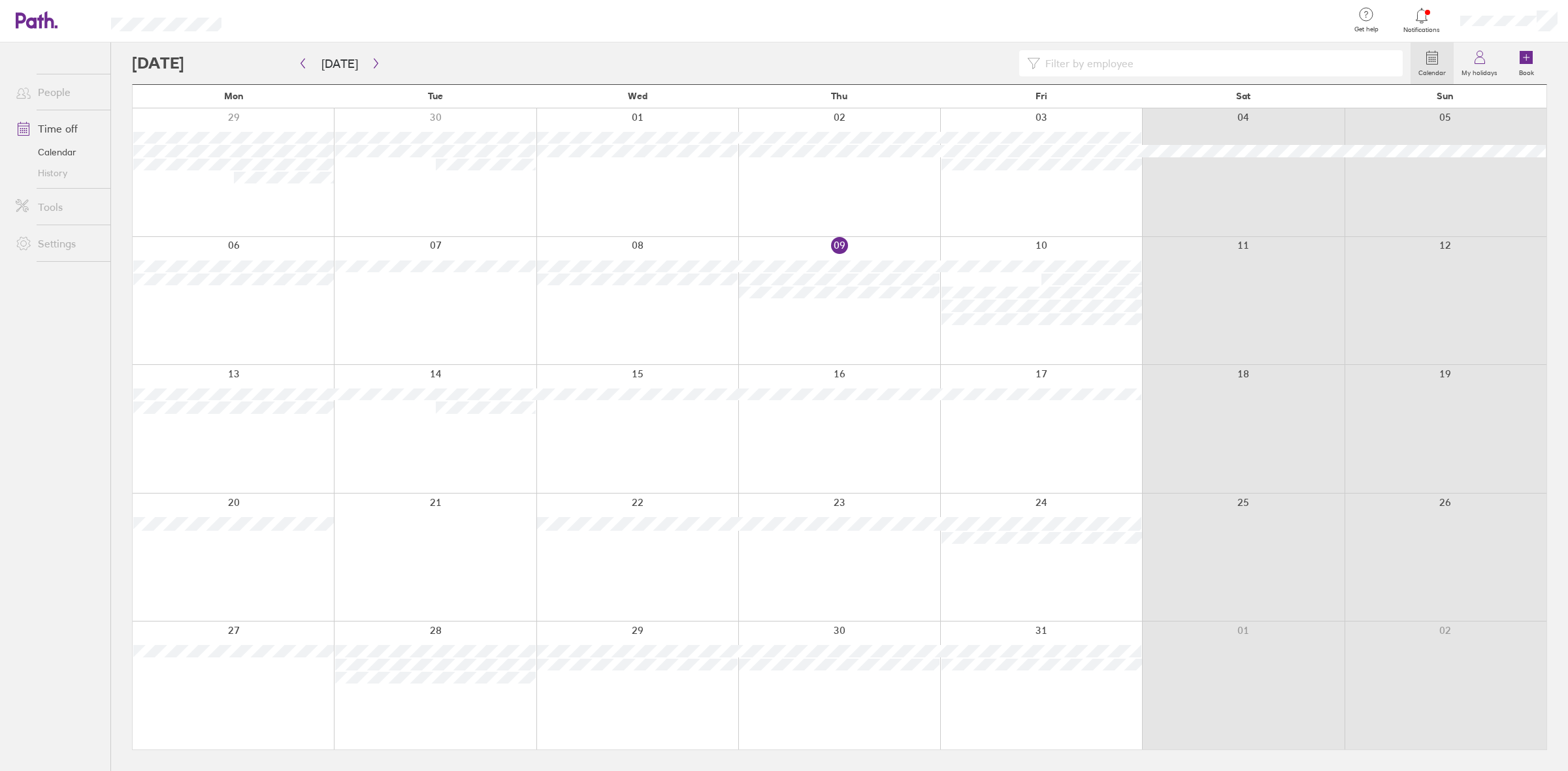
click at [1254, 12] on div at bounding box center [1510, 20] width 119 height 42
click at [1100, 27] on div at bounding box center [790, 21] width 1096 height 43
click at [1235, 50] on div at bounding box center [784, 385] width 1568 height 771
click at [1254, 65] on label "My holidays" at bounding box center [1479, 71] width 52 height 12
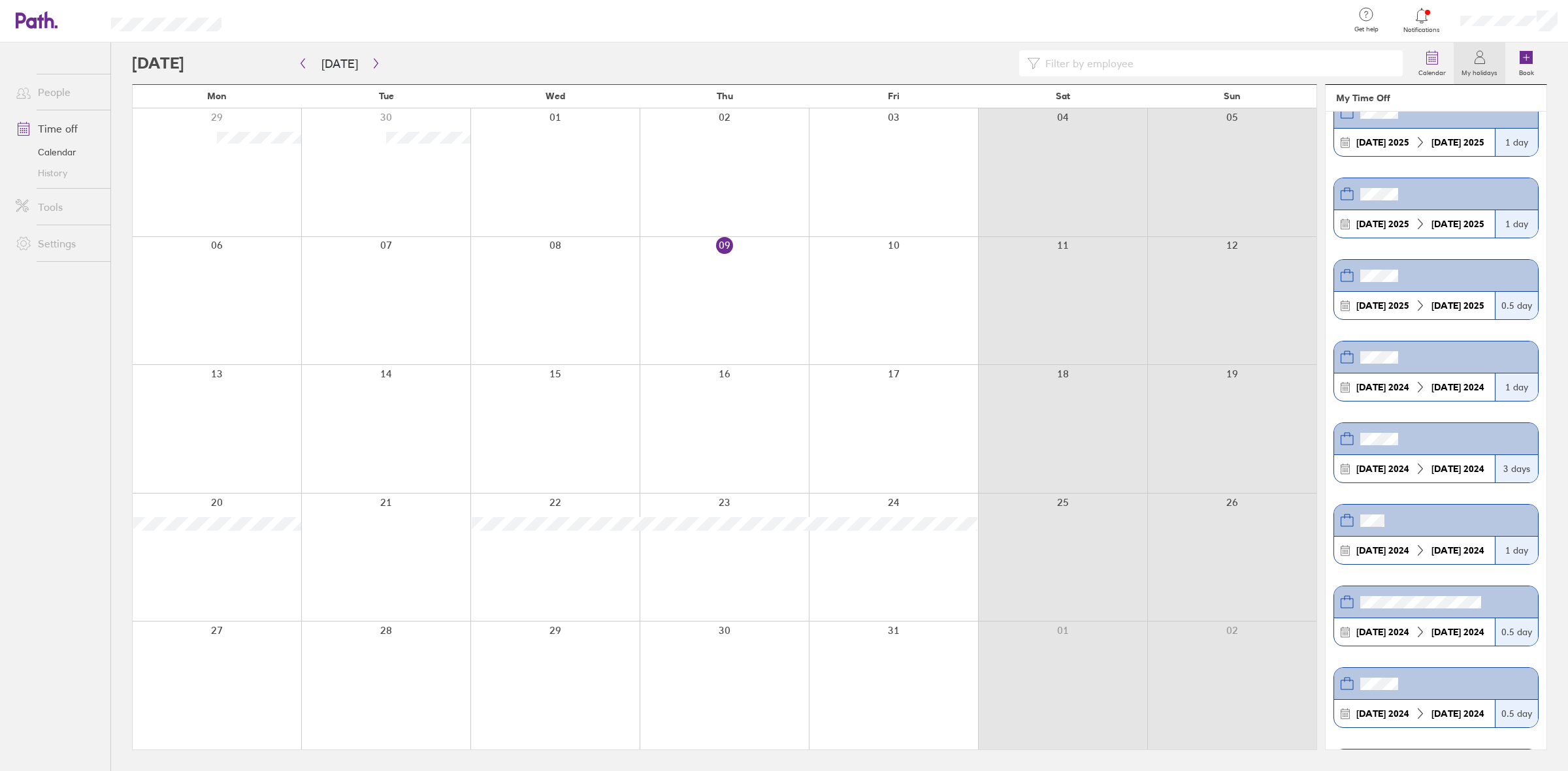
scroll to position [2122, 0]
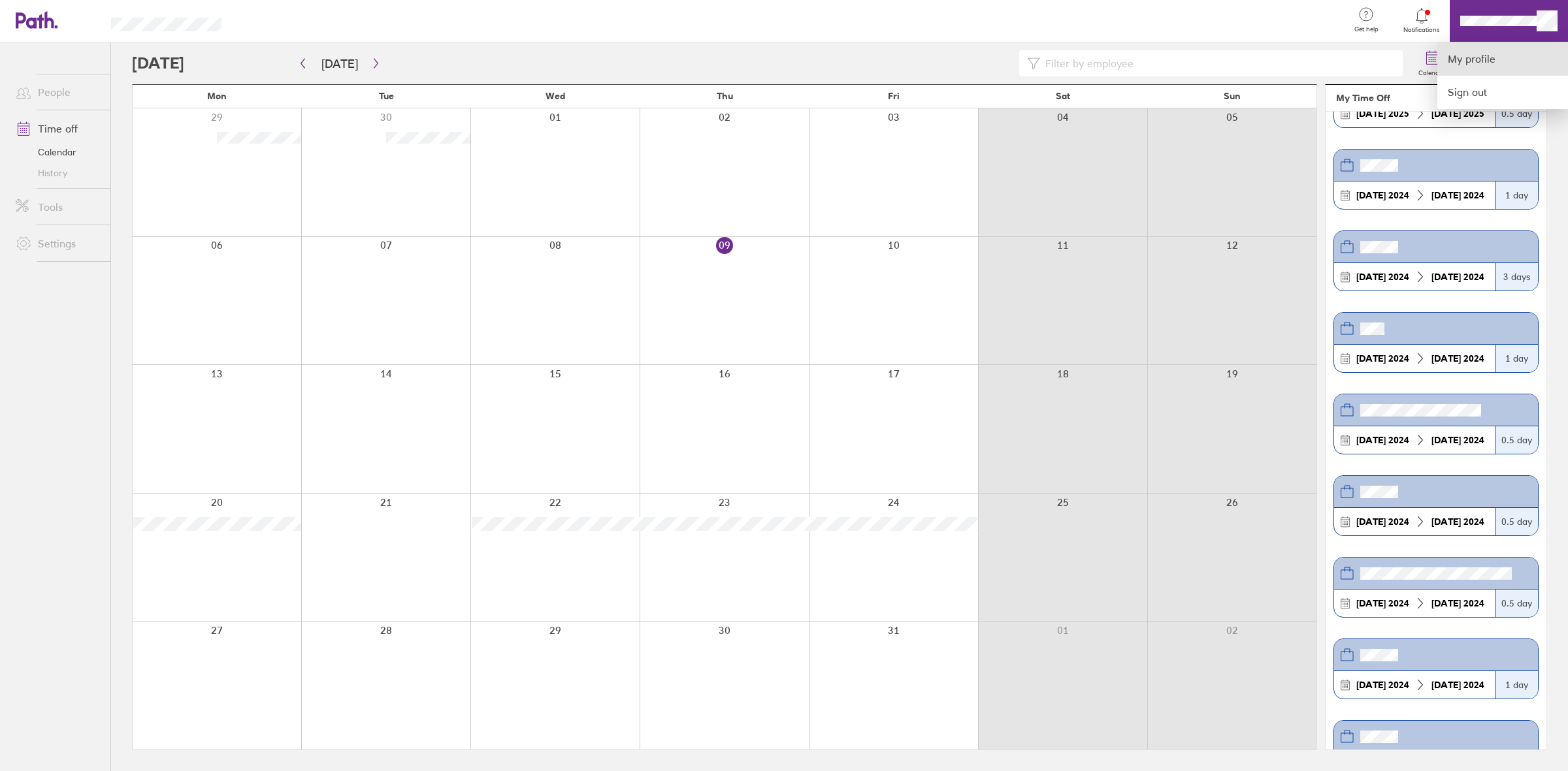
click at [1254, 56] on link "My profile" at bounding box center [1503, 59] width 130 height 33
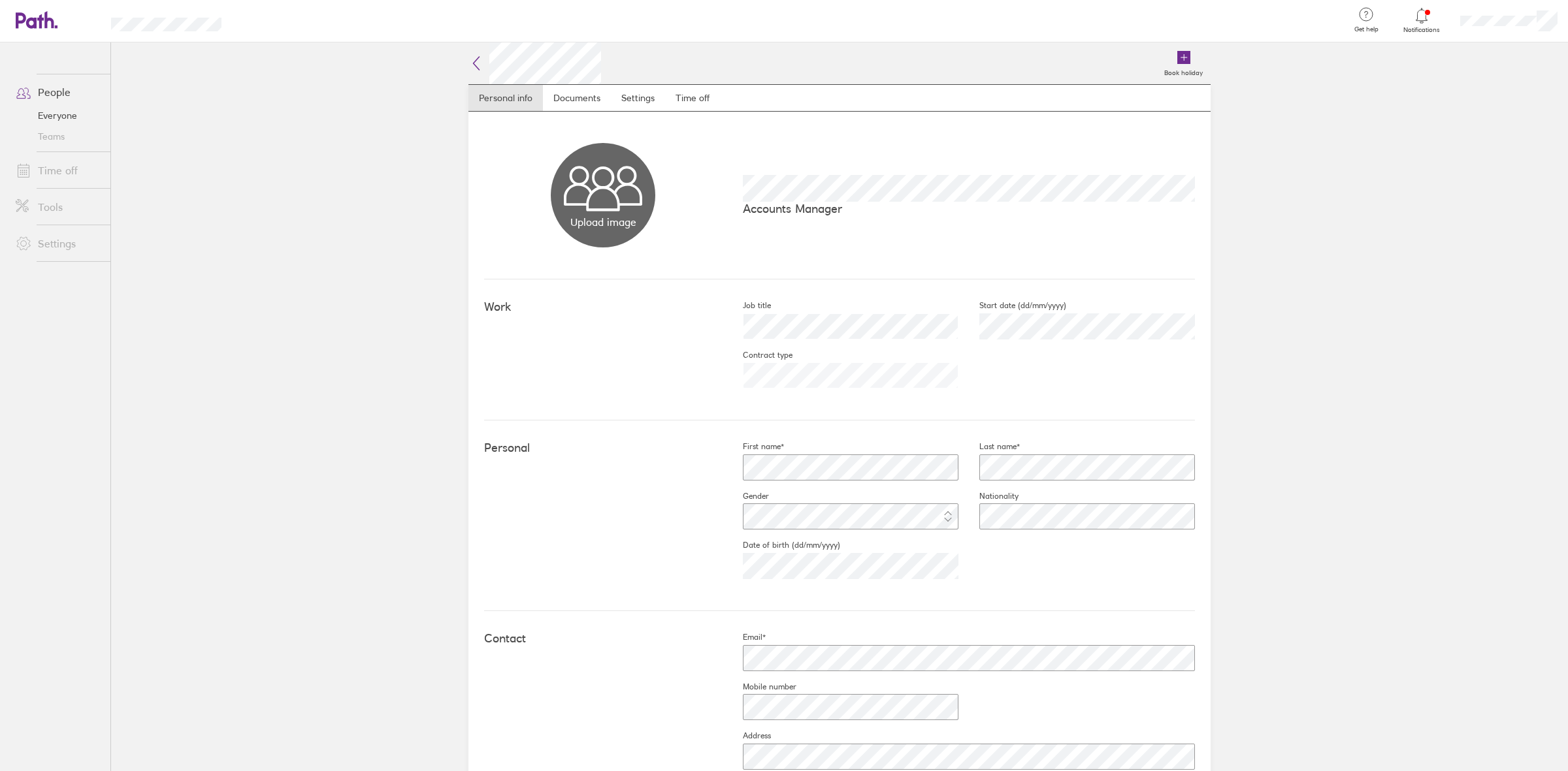
click at [7, 91] on span at bounding box center [21, 92] width 33 height 16
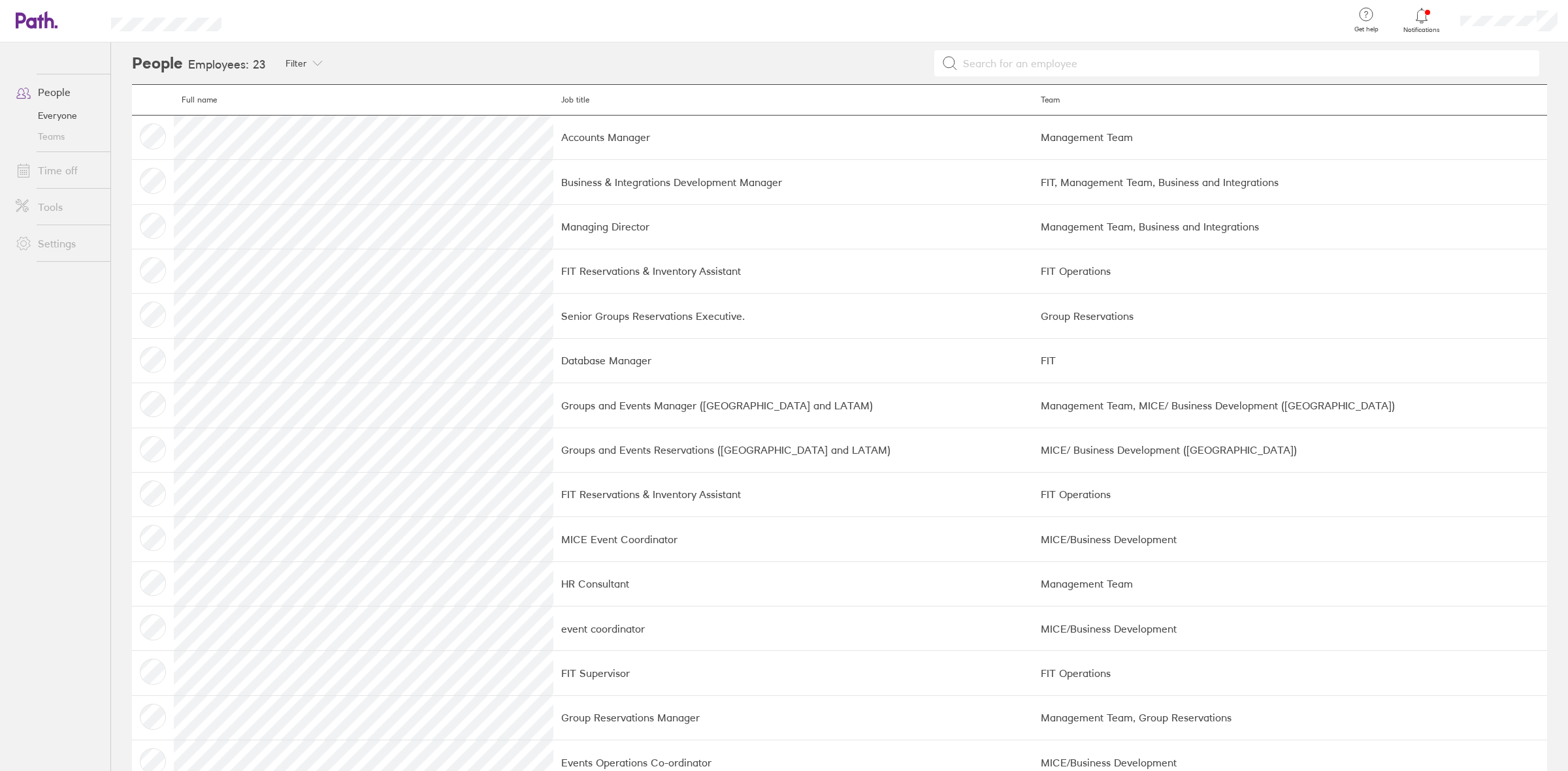
click at [51, 129] on link "Teams" at bounding box center [57, 136] width 105 height 20
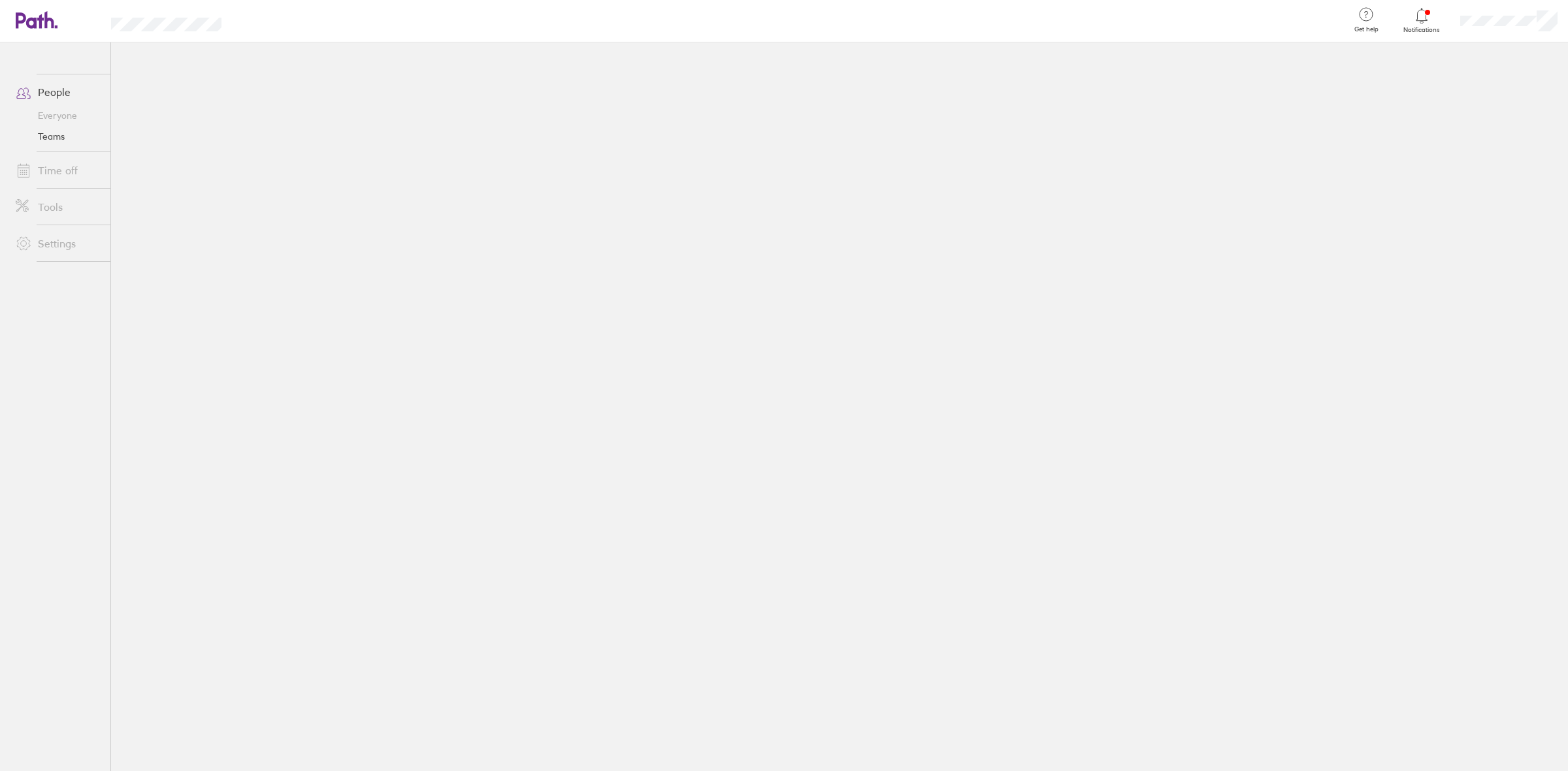
click at [51, 115] on link "Everyone" at bounding box center [57, 115] width 105 height 20
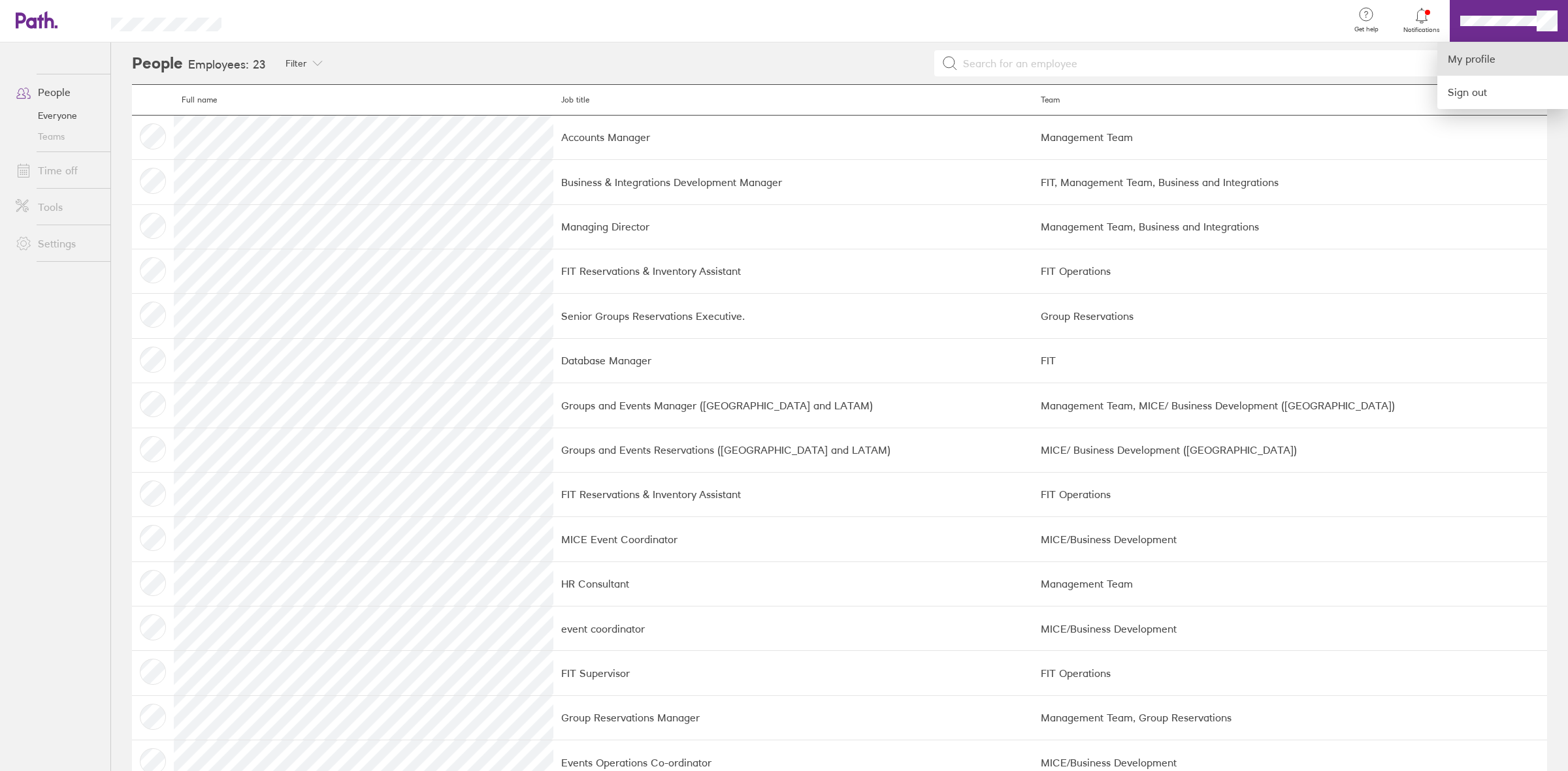
click at [1254, 56] on link "My profile" at bounding box center [1503, 59] width 130 height 33
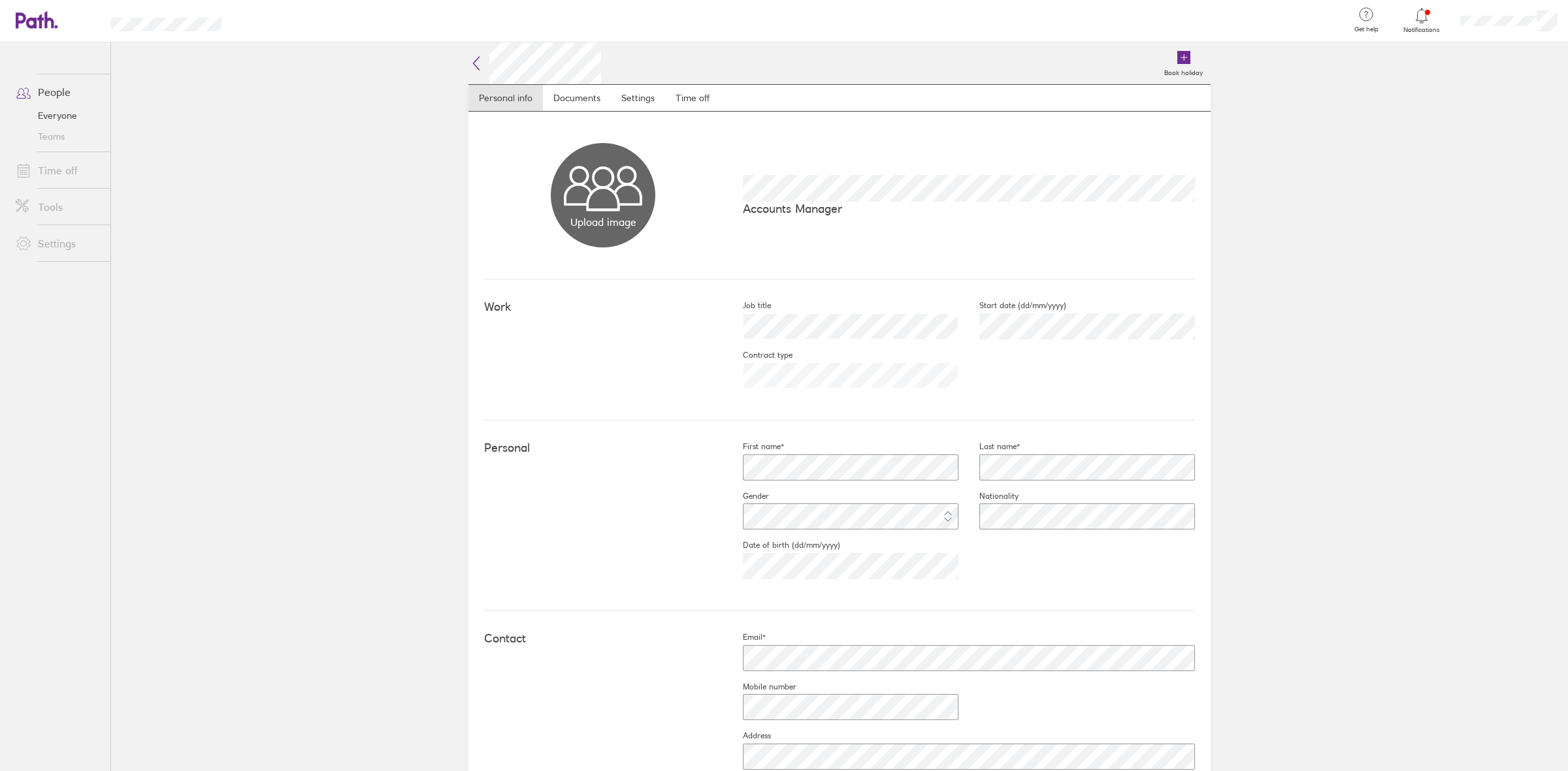
click at [58, 88] on link "People" at bounding box center [57, 91] width 105 height 26
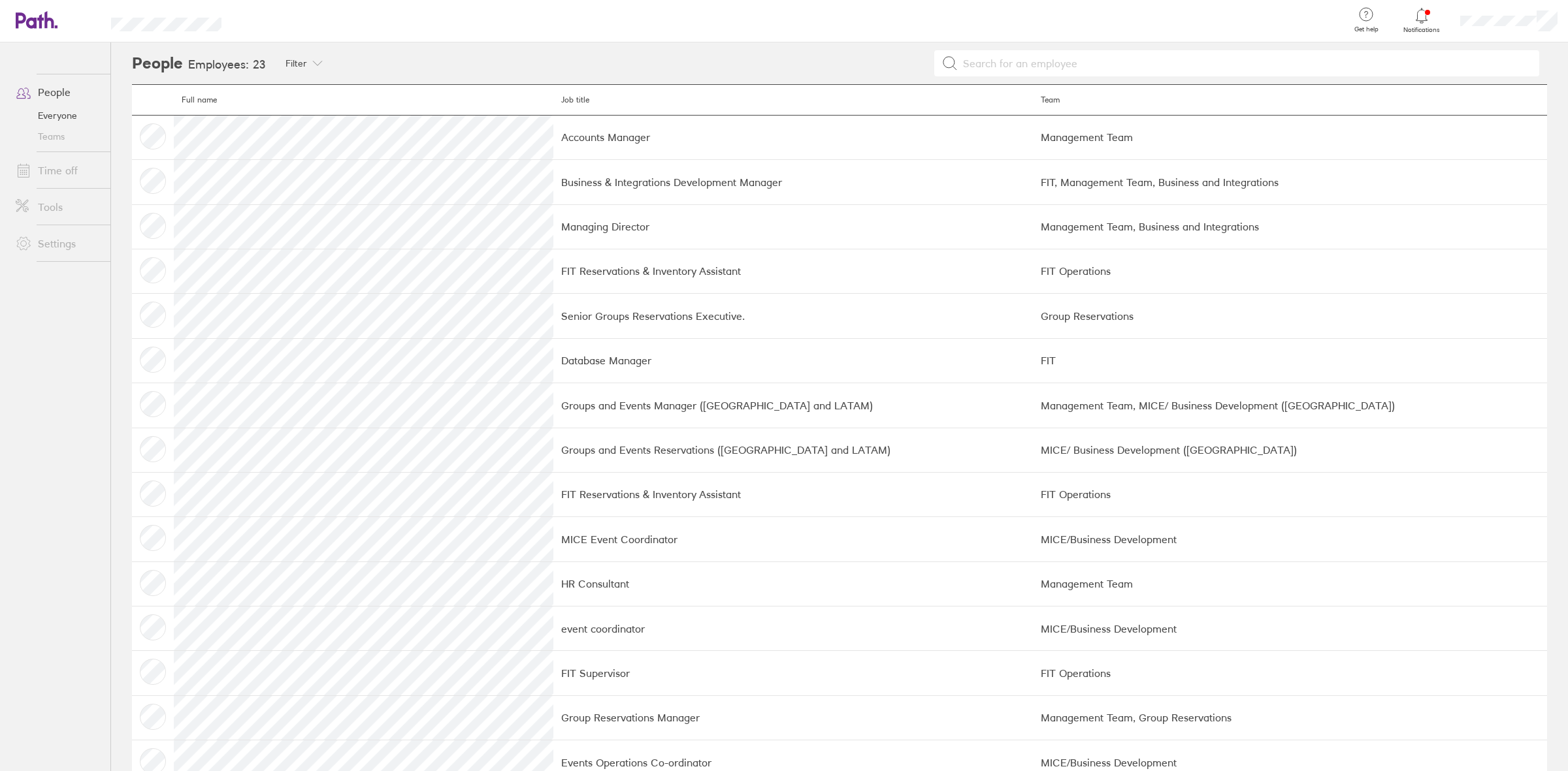
click at [54, 174] on link "Time off" at bounding box center [57, 170] width 105 height 26
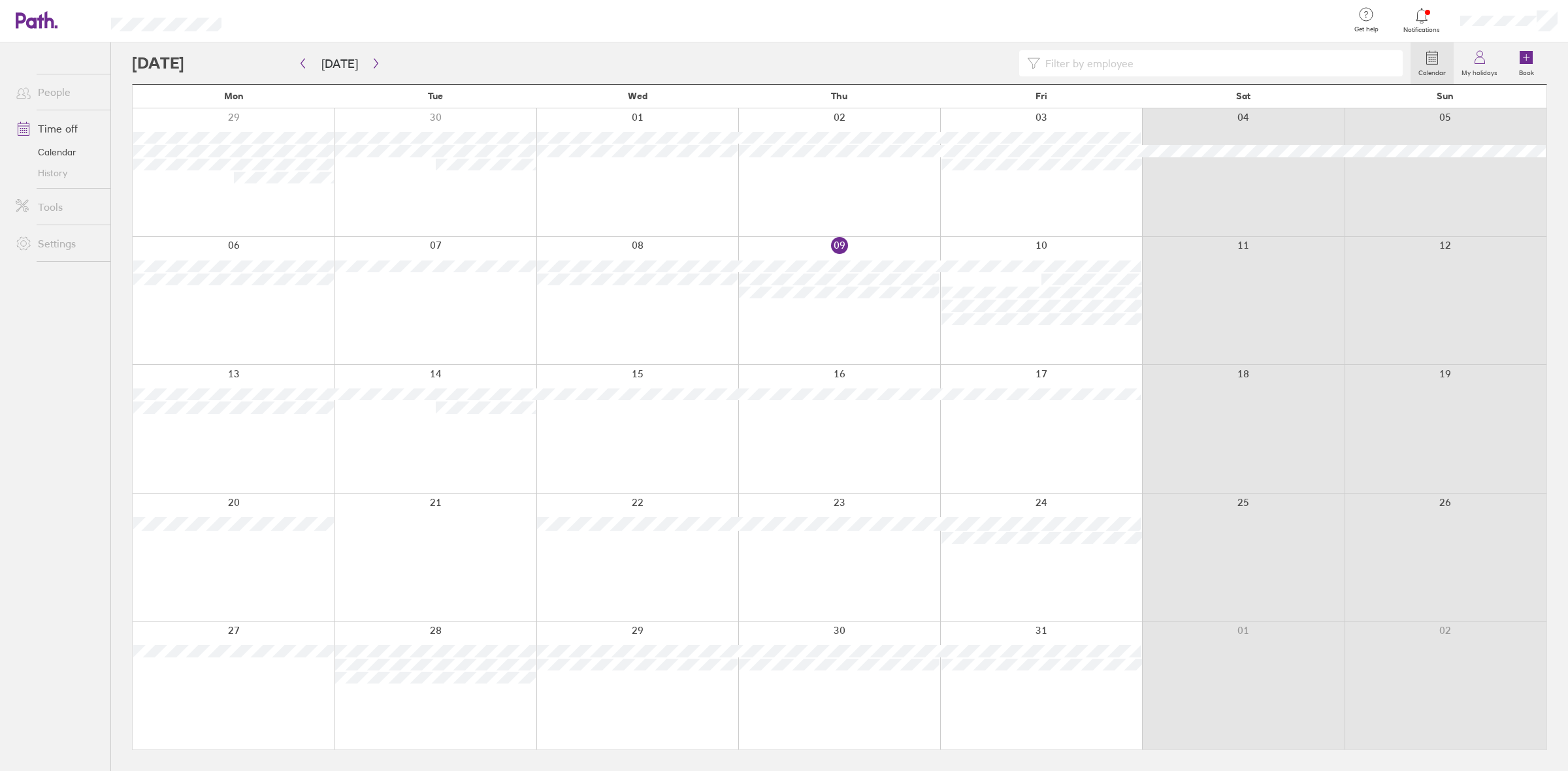
click at [47, 145] on link "Calendar" at bounding box center [57, 152] width 105 height 20
click at [1254, 56] on icon at bounding box center [1479, 57] width 16 height 16
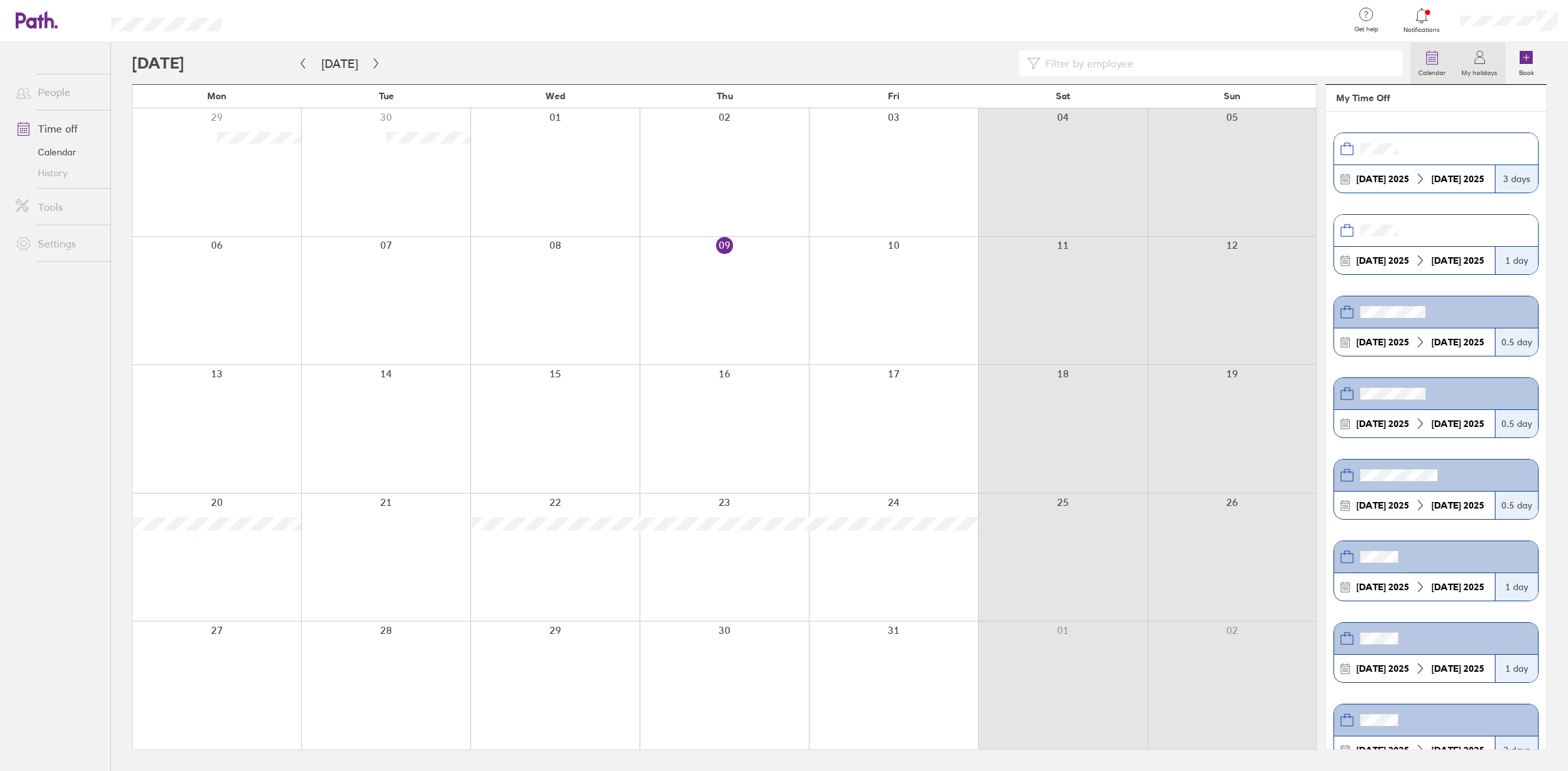
click at [1254, 65] on label "Calendar" at bounding box center [1432, 71] width 43 height 12
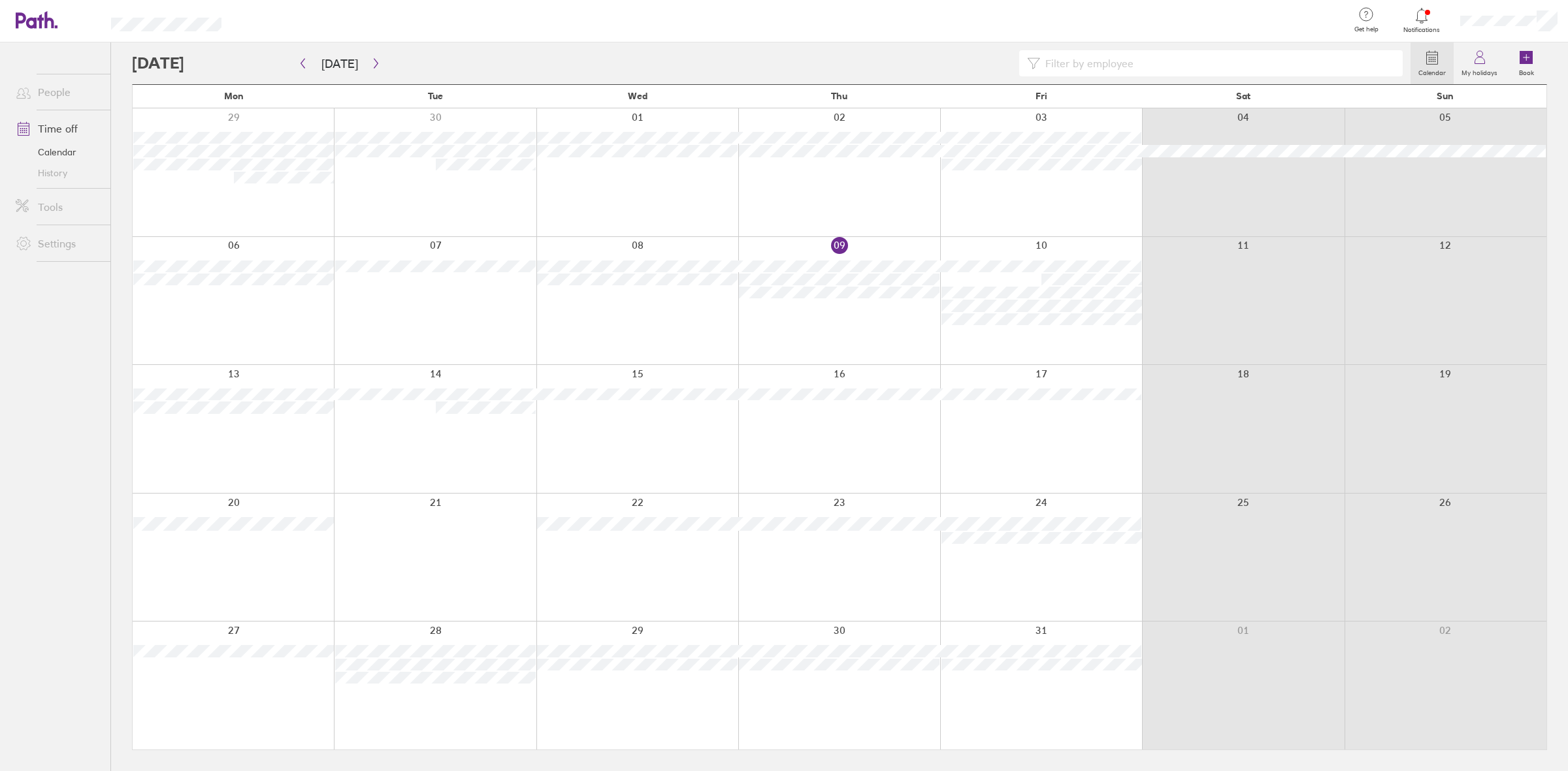
click at [33, 17] on icon at bounding box center [29, 20] width 28 height 16
click at [1254, 67] on label "My holidays" at bounding box center [1479, 71] width 52 height 12
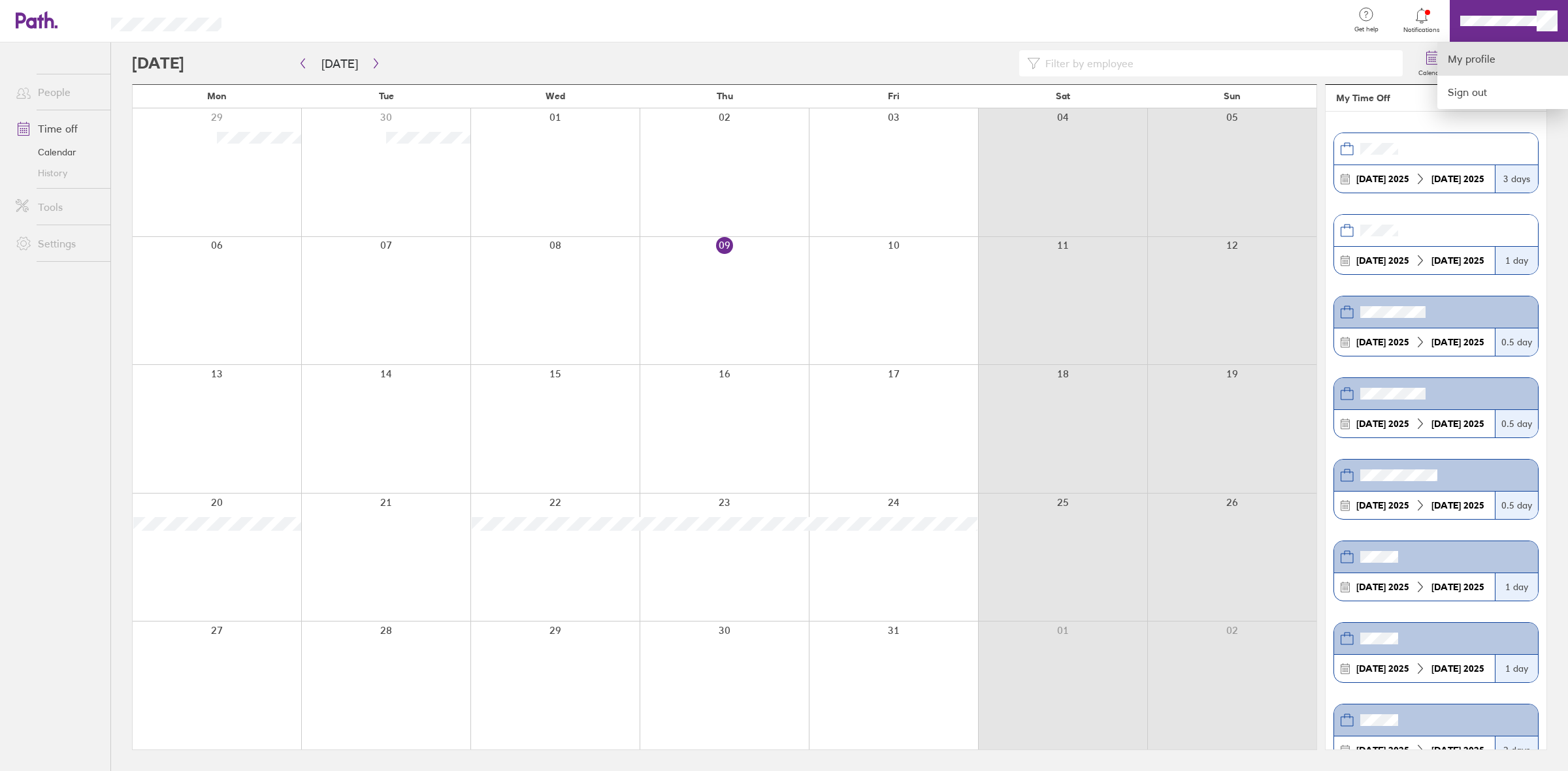
click at [1254, 58] on link "My profile" at bounding box center [1503, 59] width 130 height 33
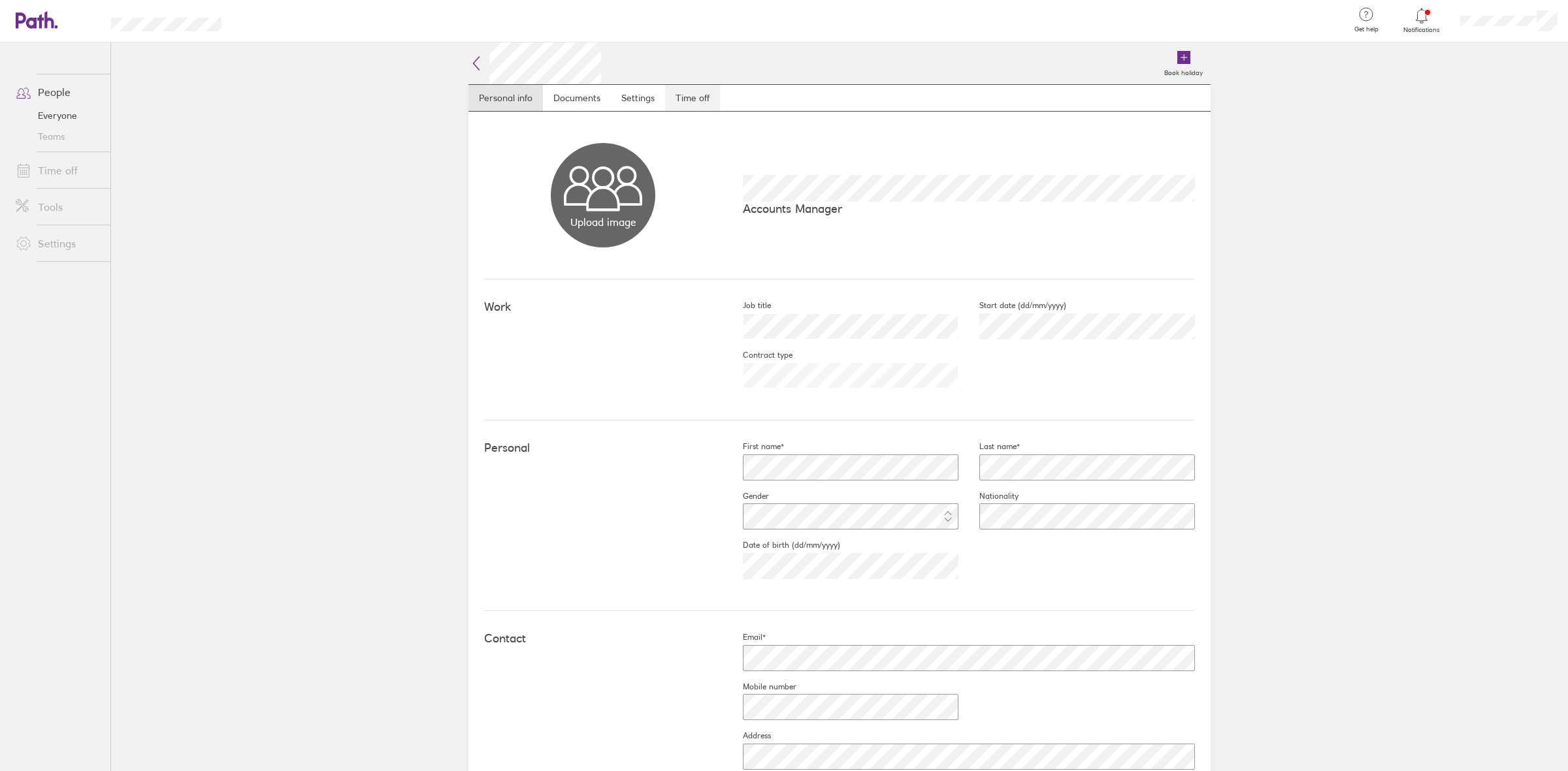
click at [693, 102] on link "Time off" at bounding box center [693, 97] width 54 height 26
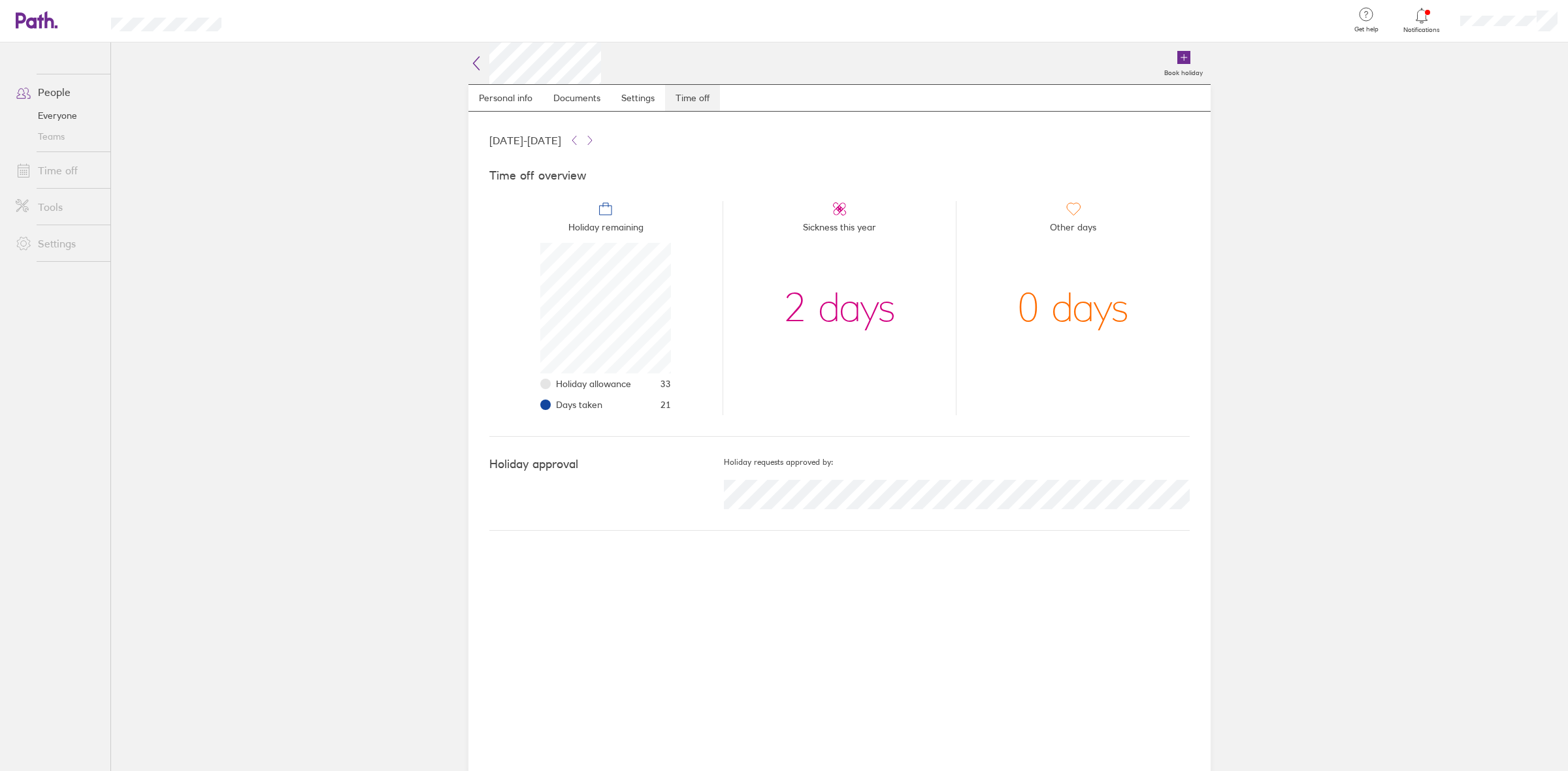
scroll to position [130, 130]
drag, startPoint x: 517, startPoint y: 100, endPoint x: 553, endPoint y: 96, distance: 36.2
click at [517, 99] on link "Personal info" at bounding box center [506, 97] width 75 height 26
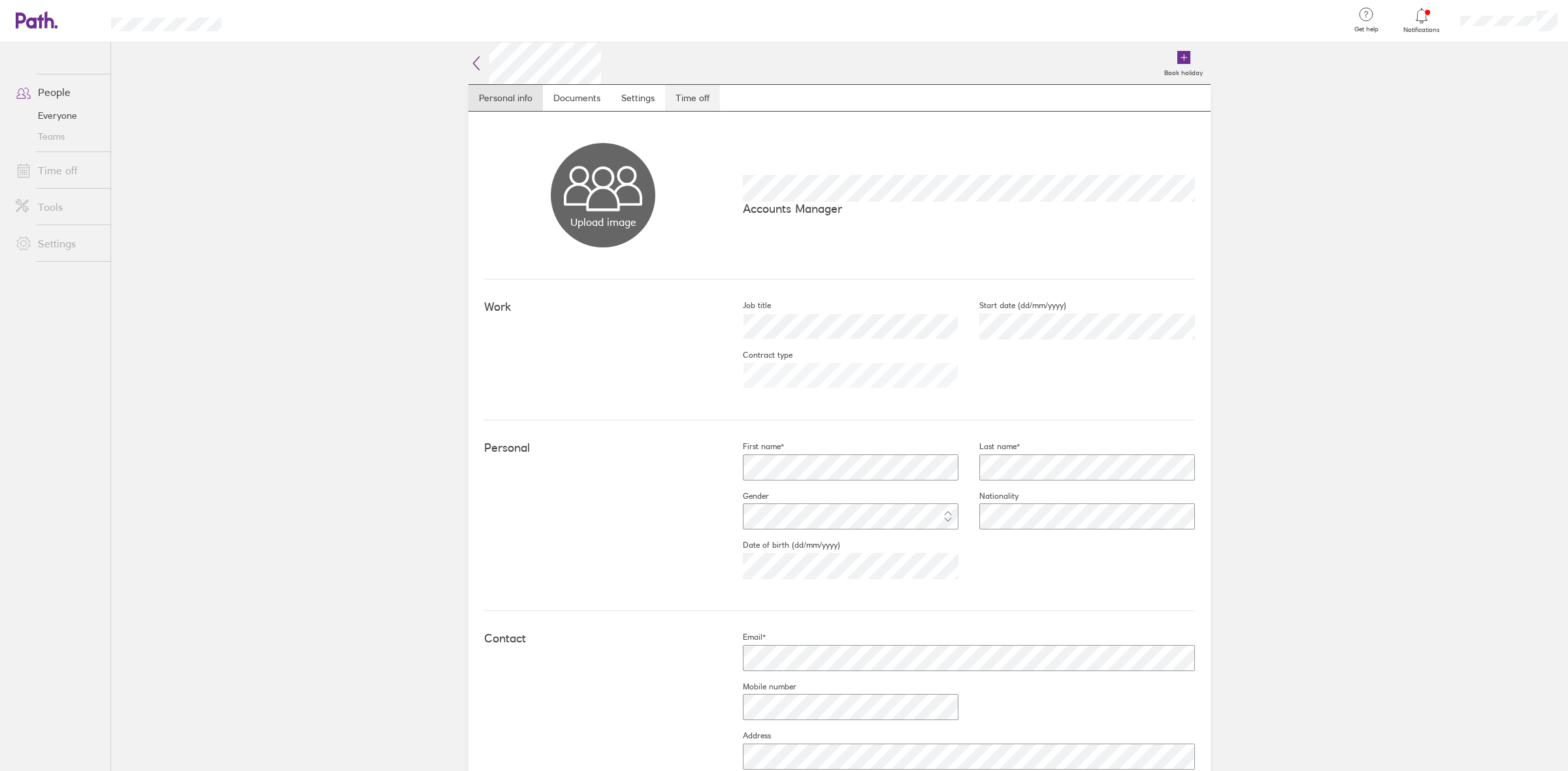
click at [702, 102] on link "Time off" at bounding box center [693, 97] width 54 height 26
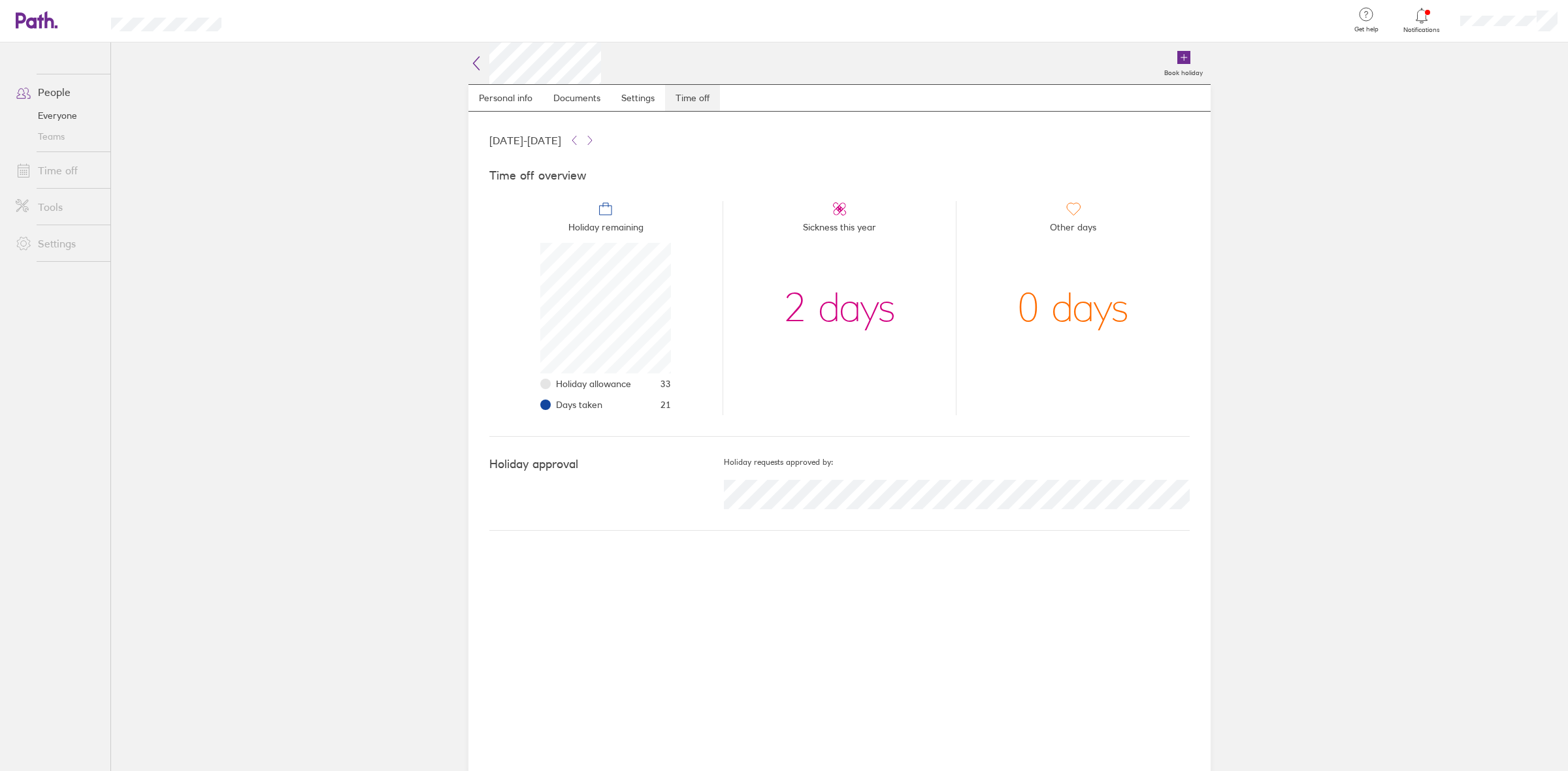
scroll to position [130, 130]
click at [1254, 96] on link "Sign out" at bounding box center [1503, 92] width 130 height 33
